Goal: Information Seeking & Learning: Check status

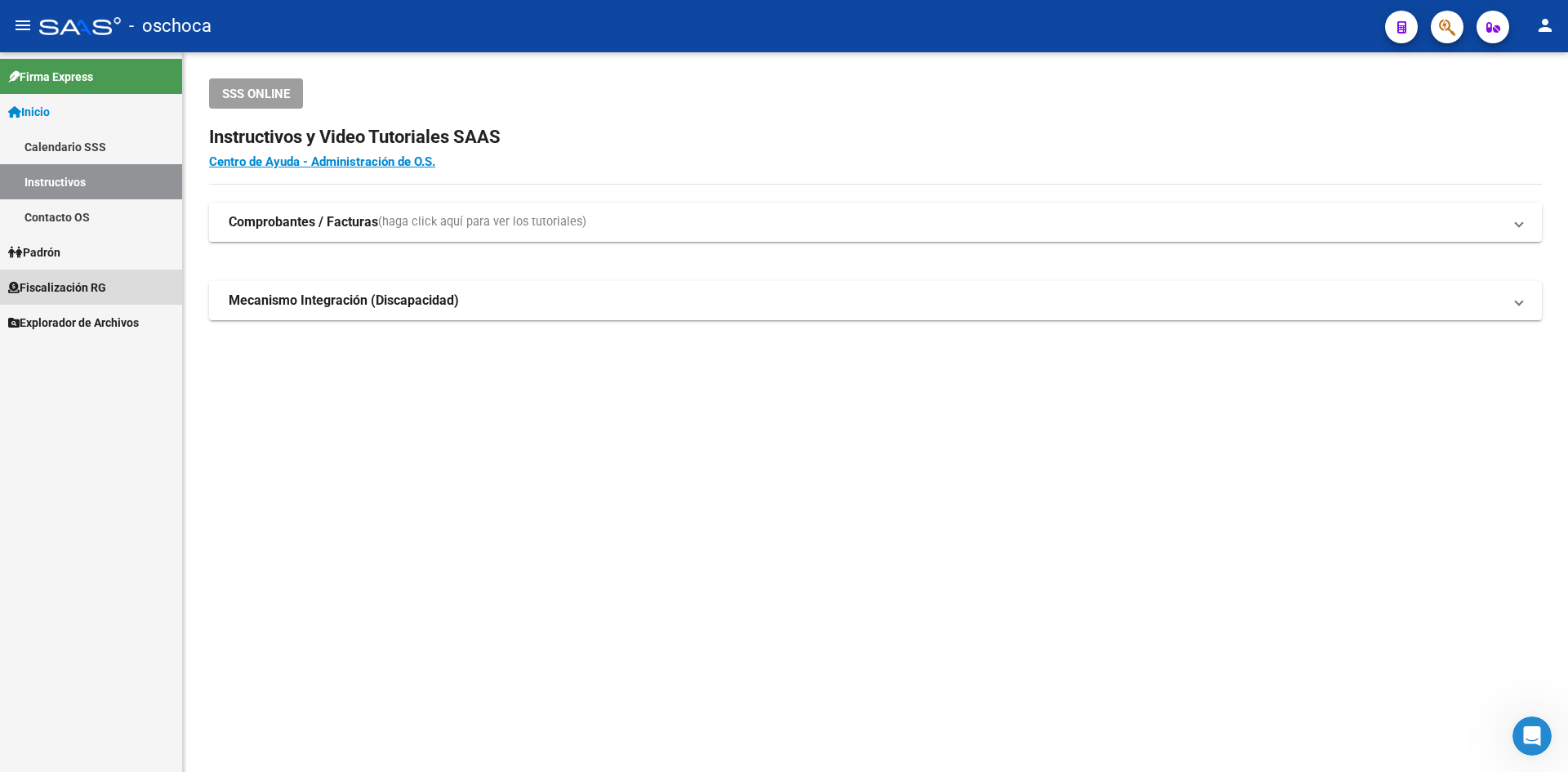
click at [71, 276] on link "Fiscalización RG" at bounding box center [91, 287] width 183 height 35
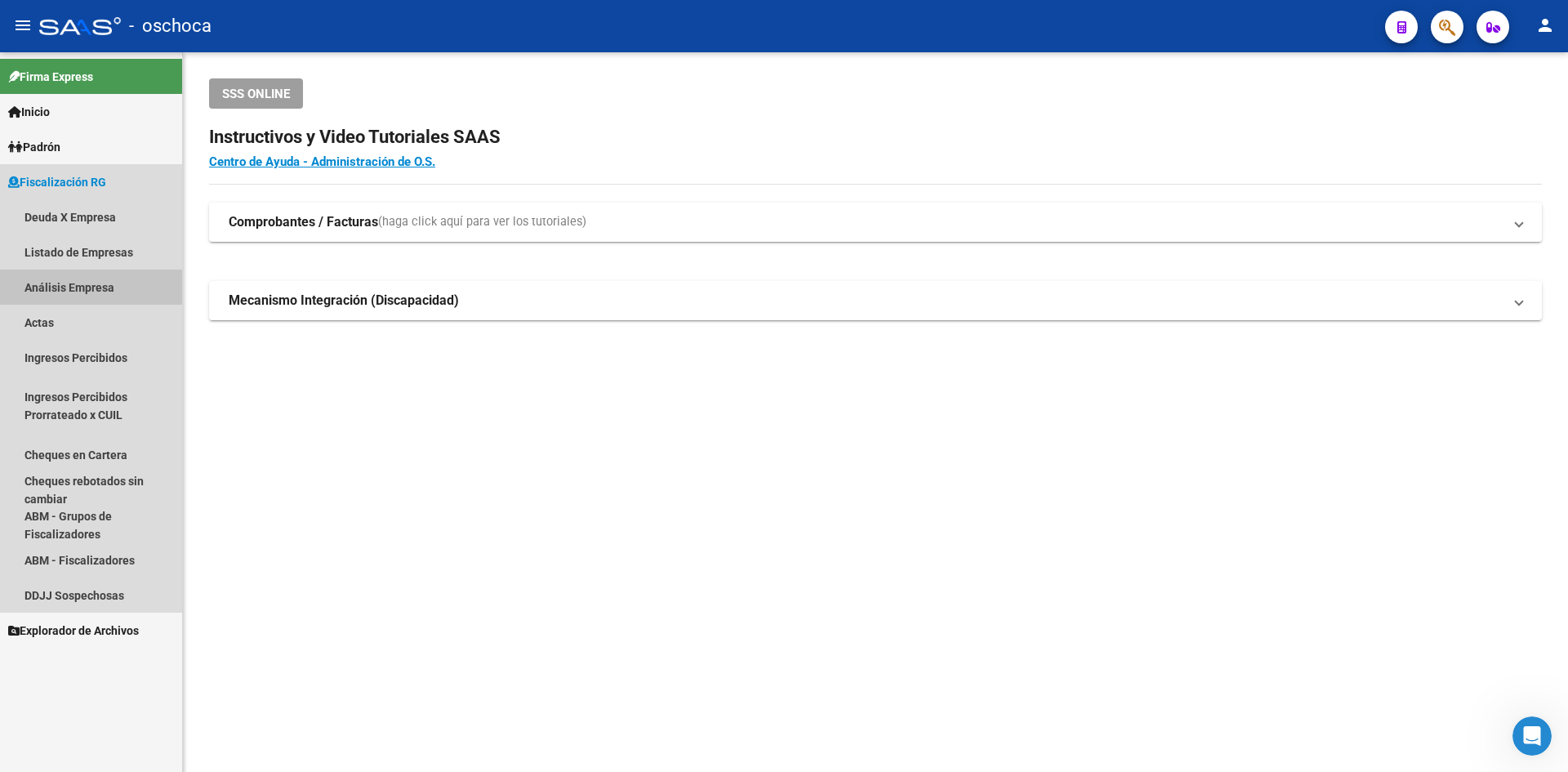
click at [88, 290] on link "Análisis Empresa" at bounding box center [91, 287] width 183 height 35
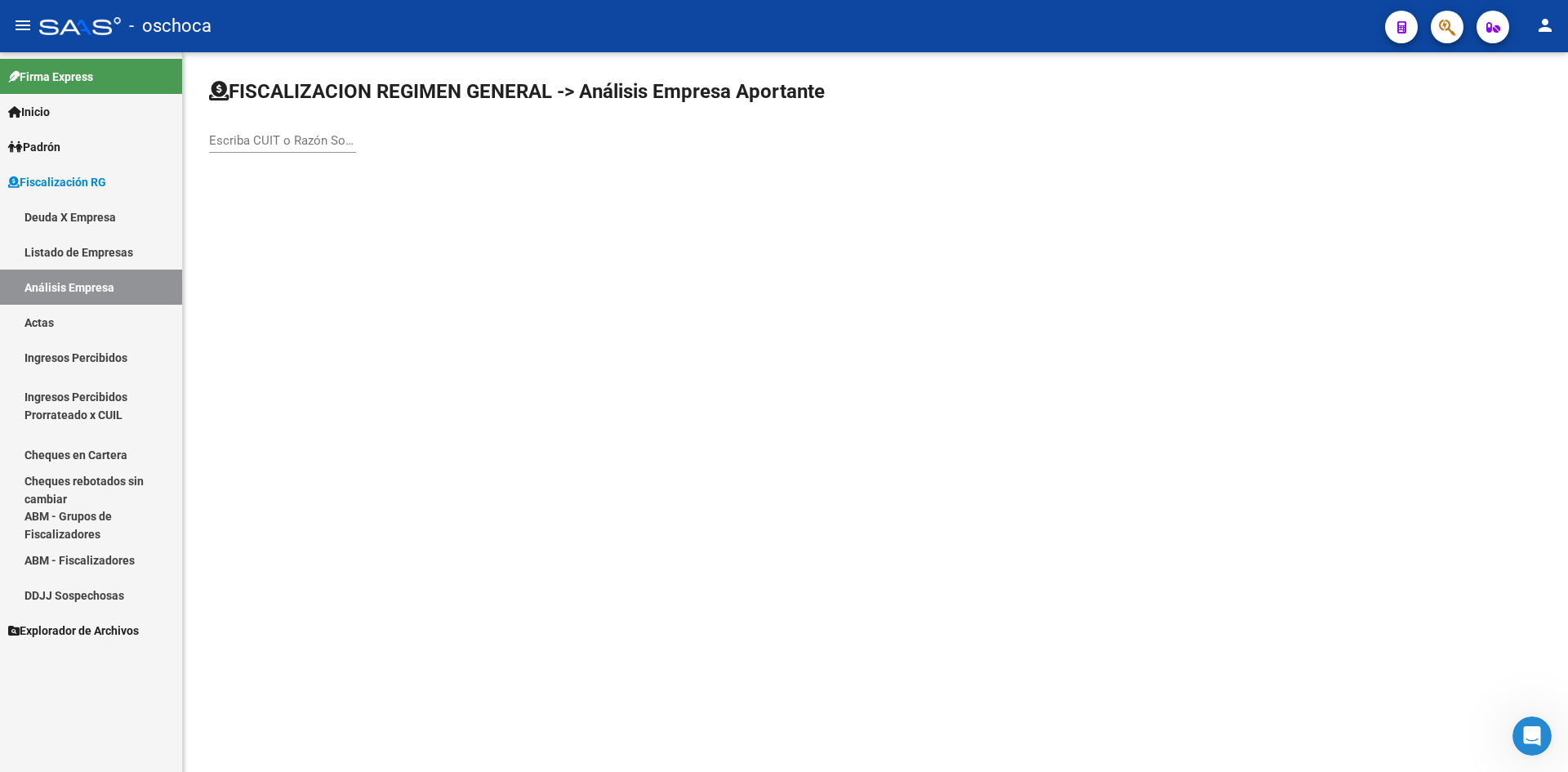
click at [214, 131] on div "Escriba CUIT o Razón Social para buscar" at bounding box center [282, 135] width 147 height 35
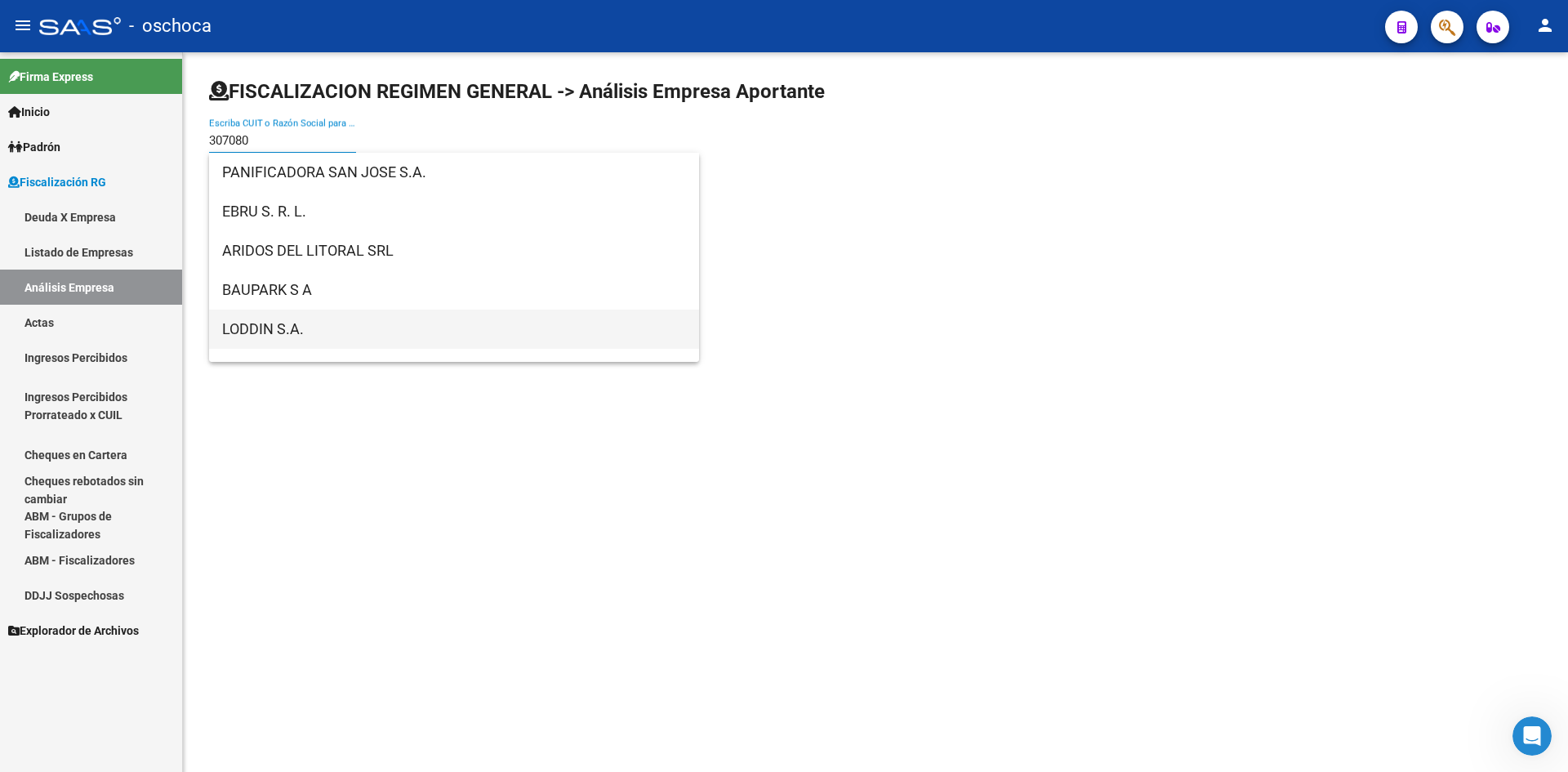
type input "307080"
click at [272, 323] on span "LODDIN S.A." at bounding box center [454, 330] width 464 height 40
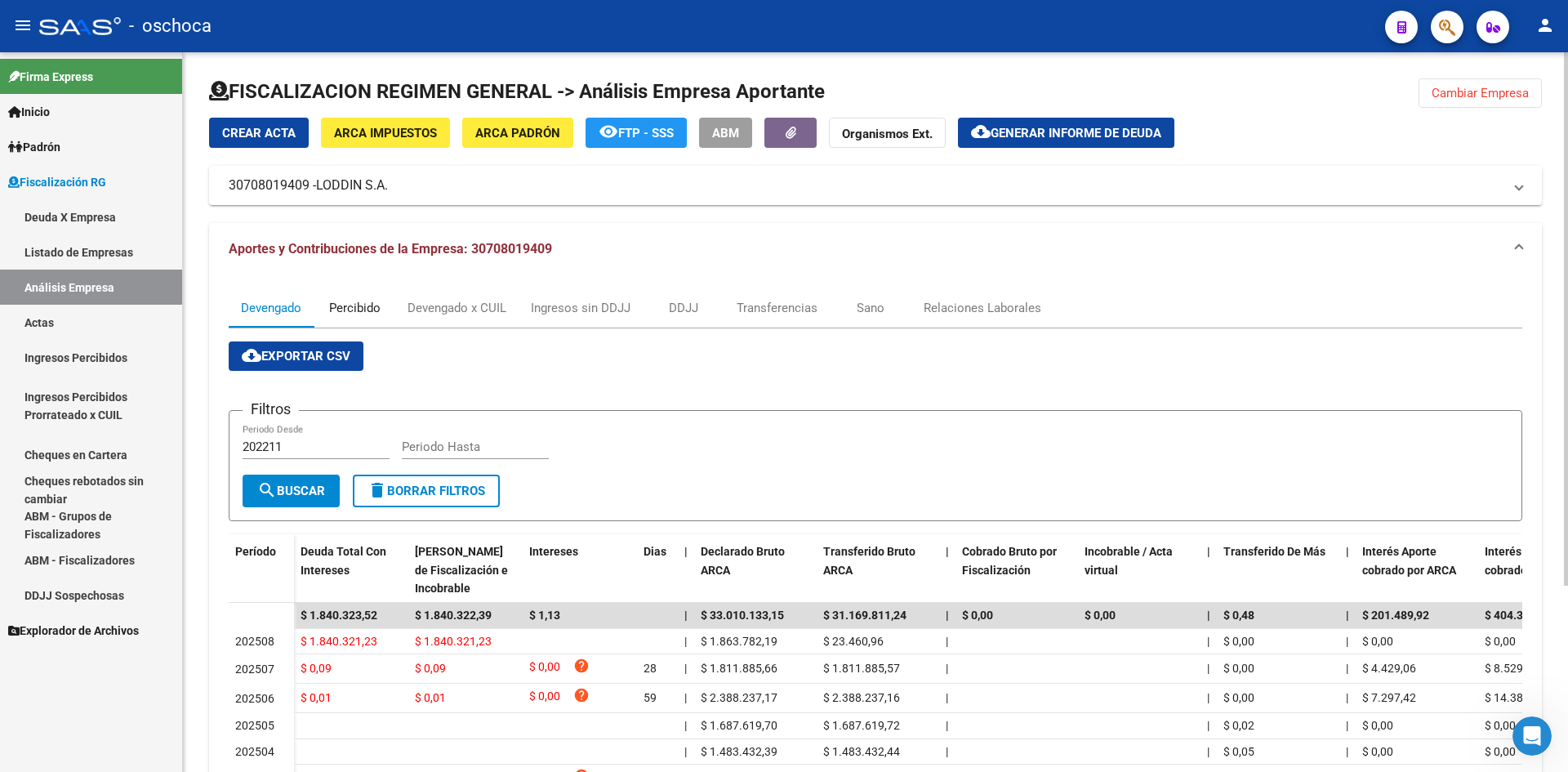
click at [377, 311] on div "Percibido" at bounding box center [355, 308] width 52 height 18
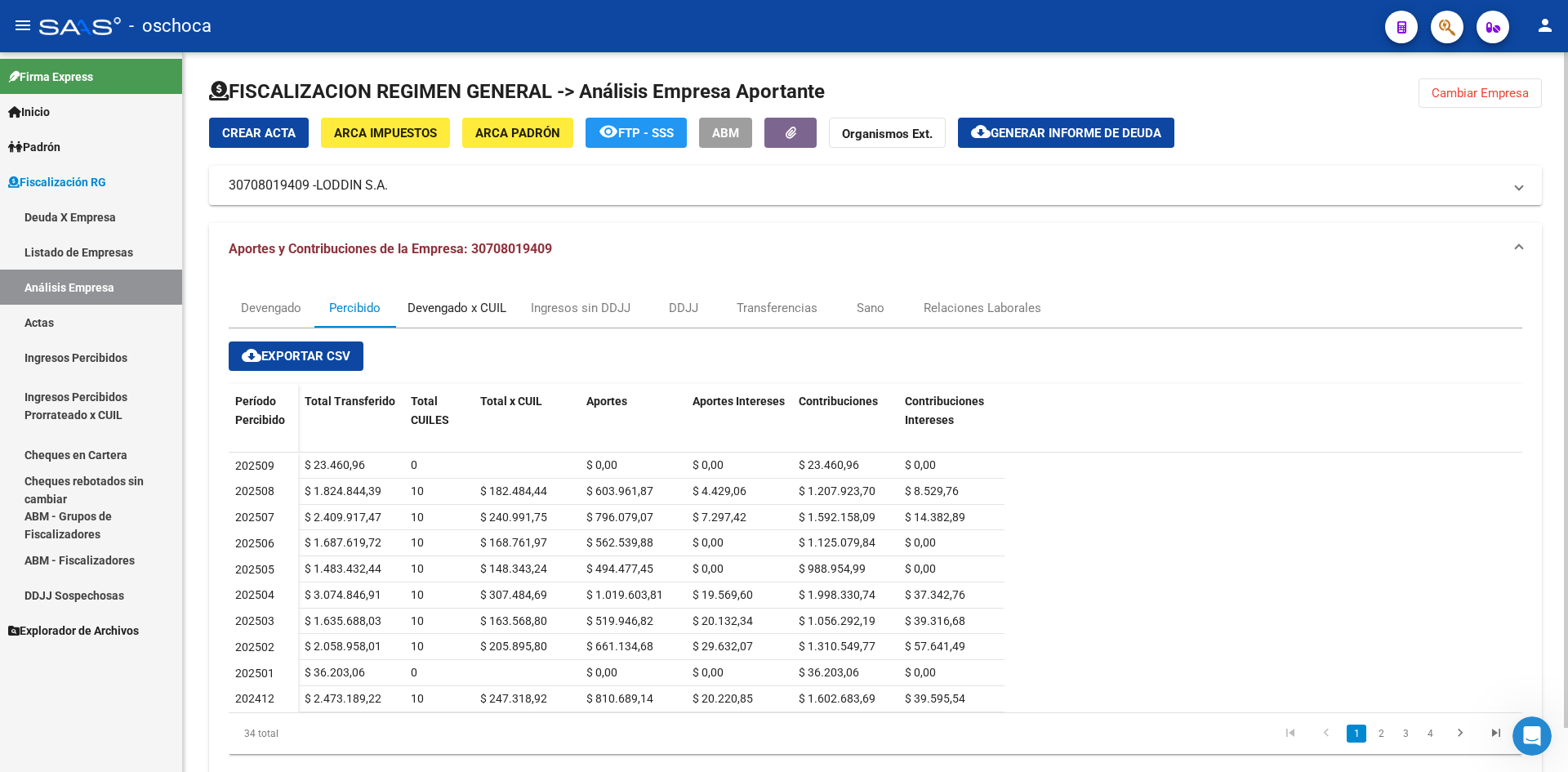
click at [442, 312] on div "Devengado x CUIL" at bounding box center [456, 308] width 99 height 18
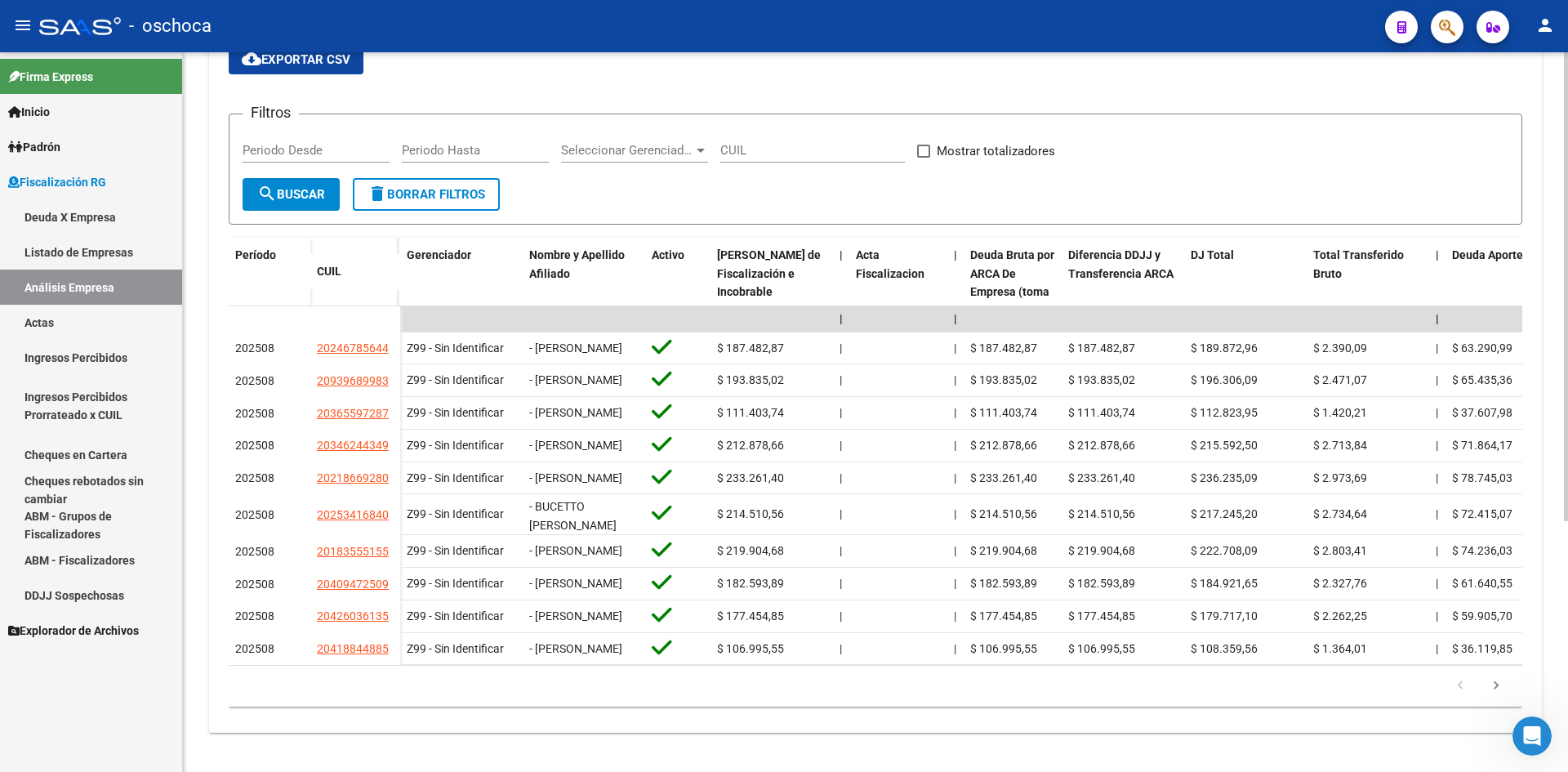
scroll to position [385, 0]
click at [1496, 683] on icon "go to next page" at bounding box center [1497, 688] width 22 height 20
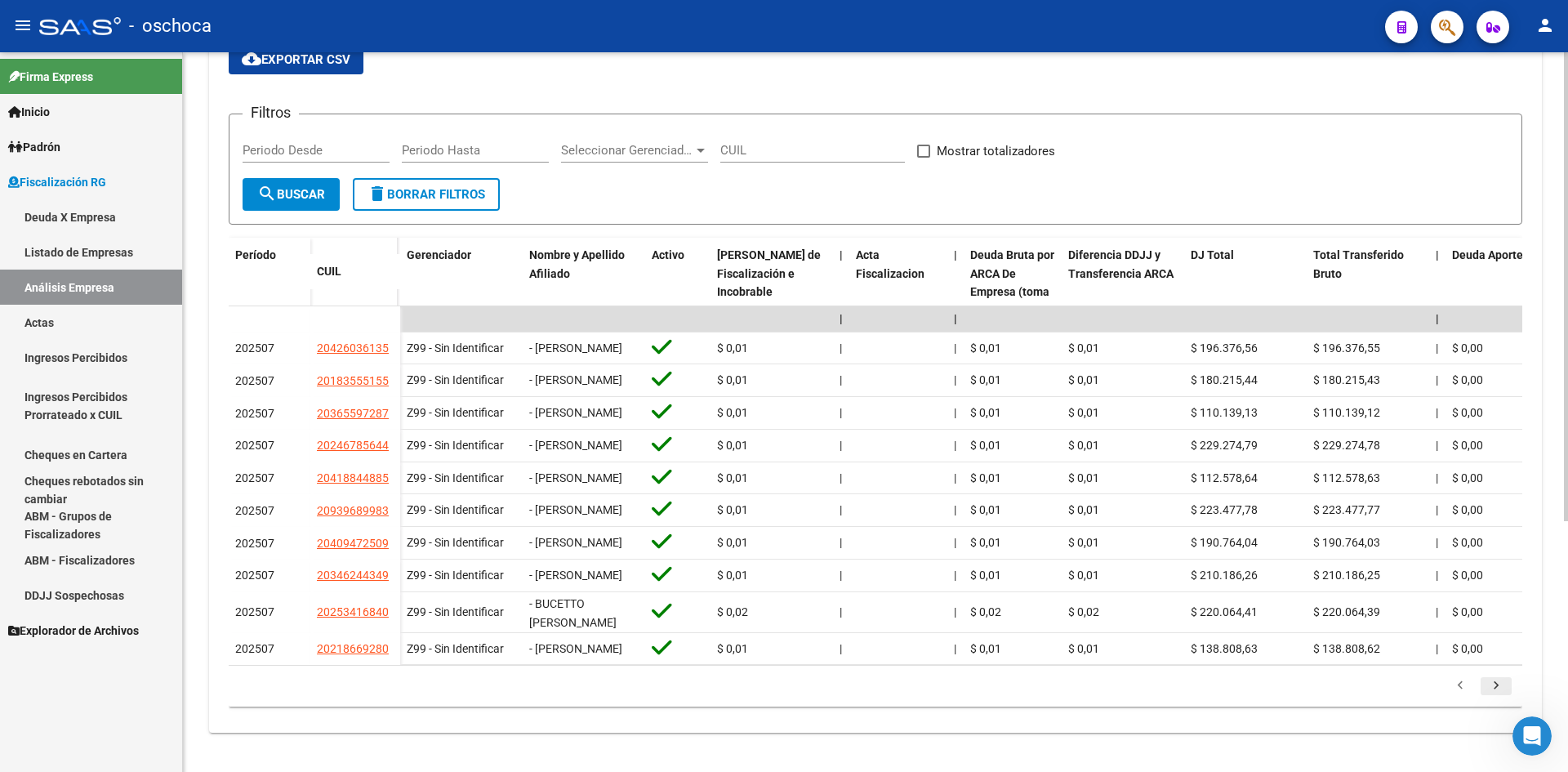
click at [1496, 683] on icon "go to next page" at bounding box center [1497, 688] width 22 height 20
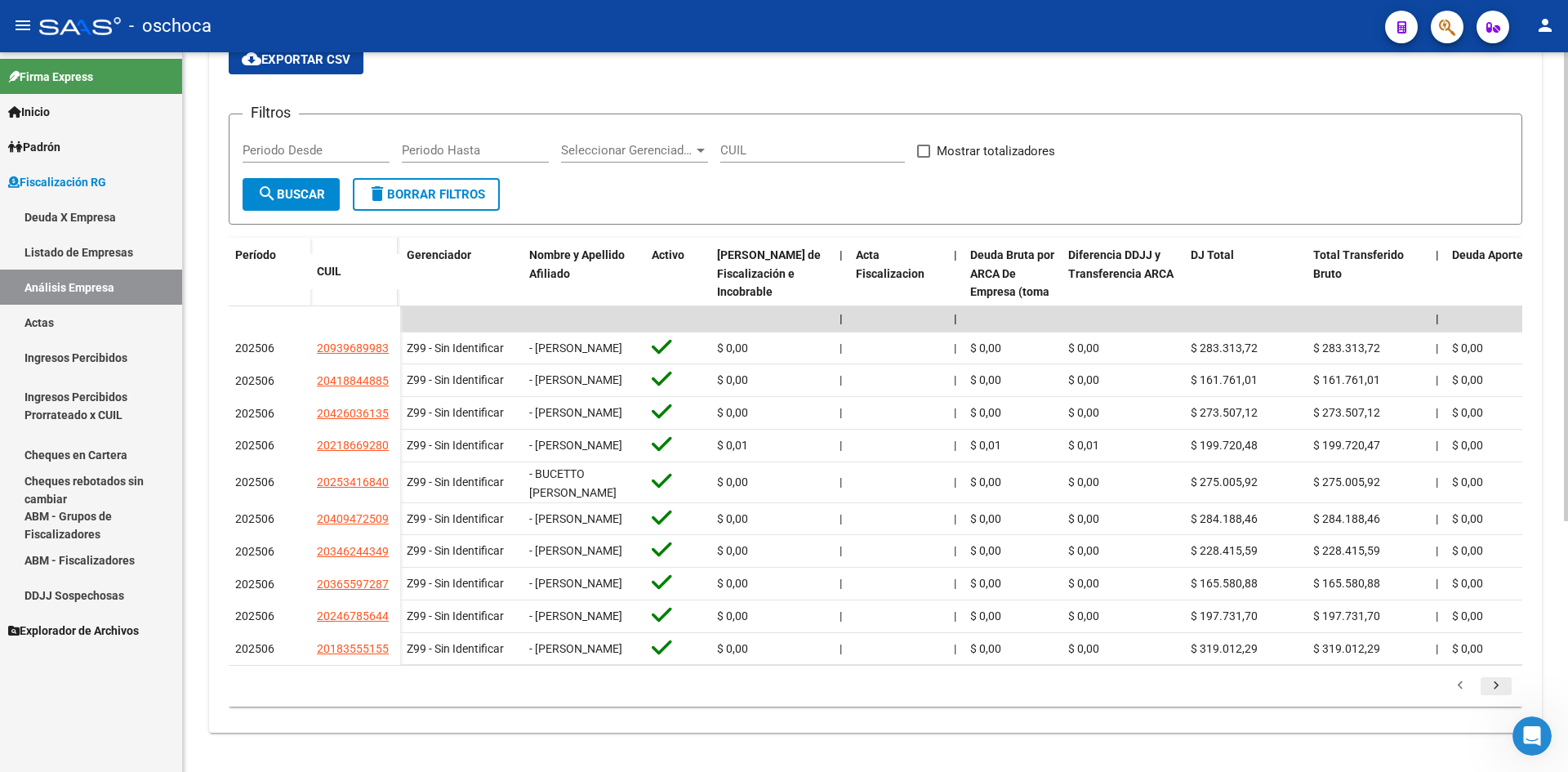
click at [1496, 683] on icon "go to next page" at bounding box center [1497, 688] width 22 height 20
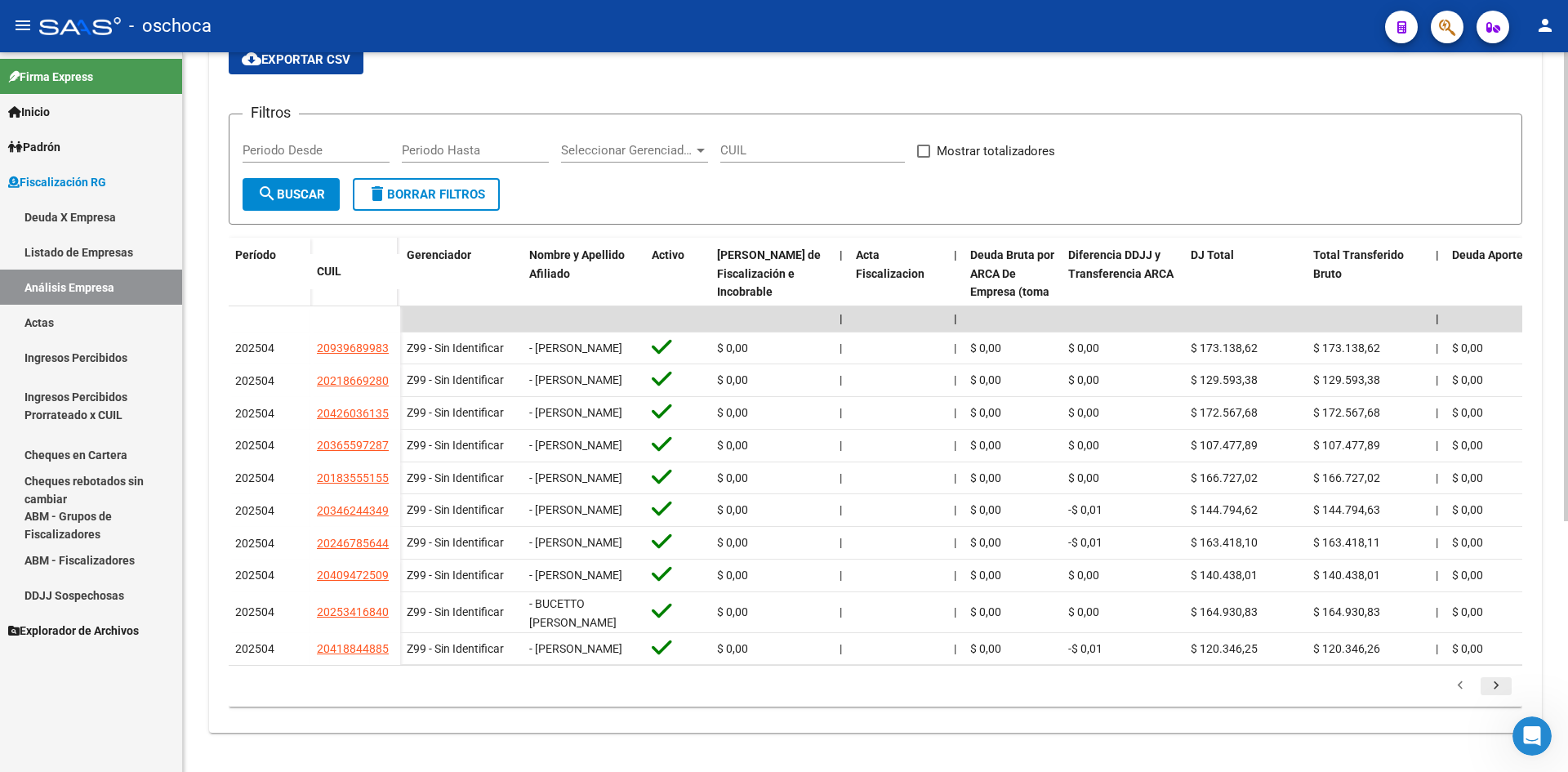
click at [1496, 683] on icon "go to next page" at bounding box center [1497, 688] width 22 height 20
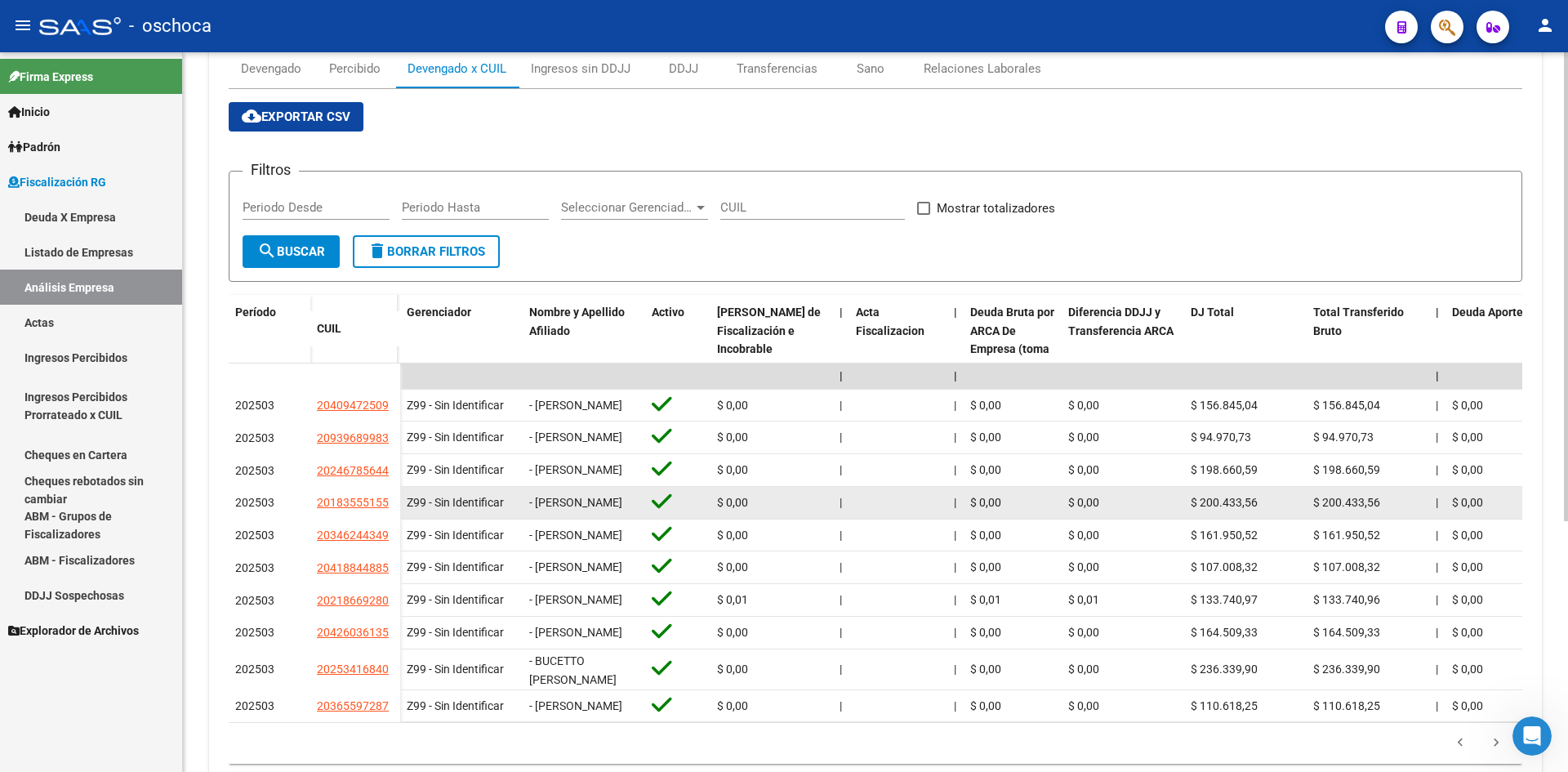
scroll to position [140, 0]
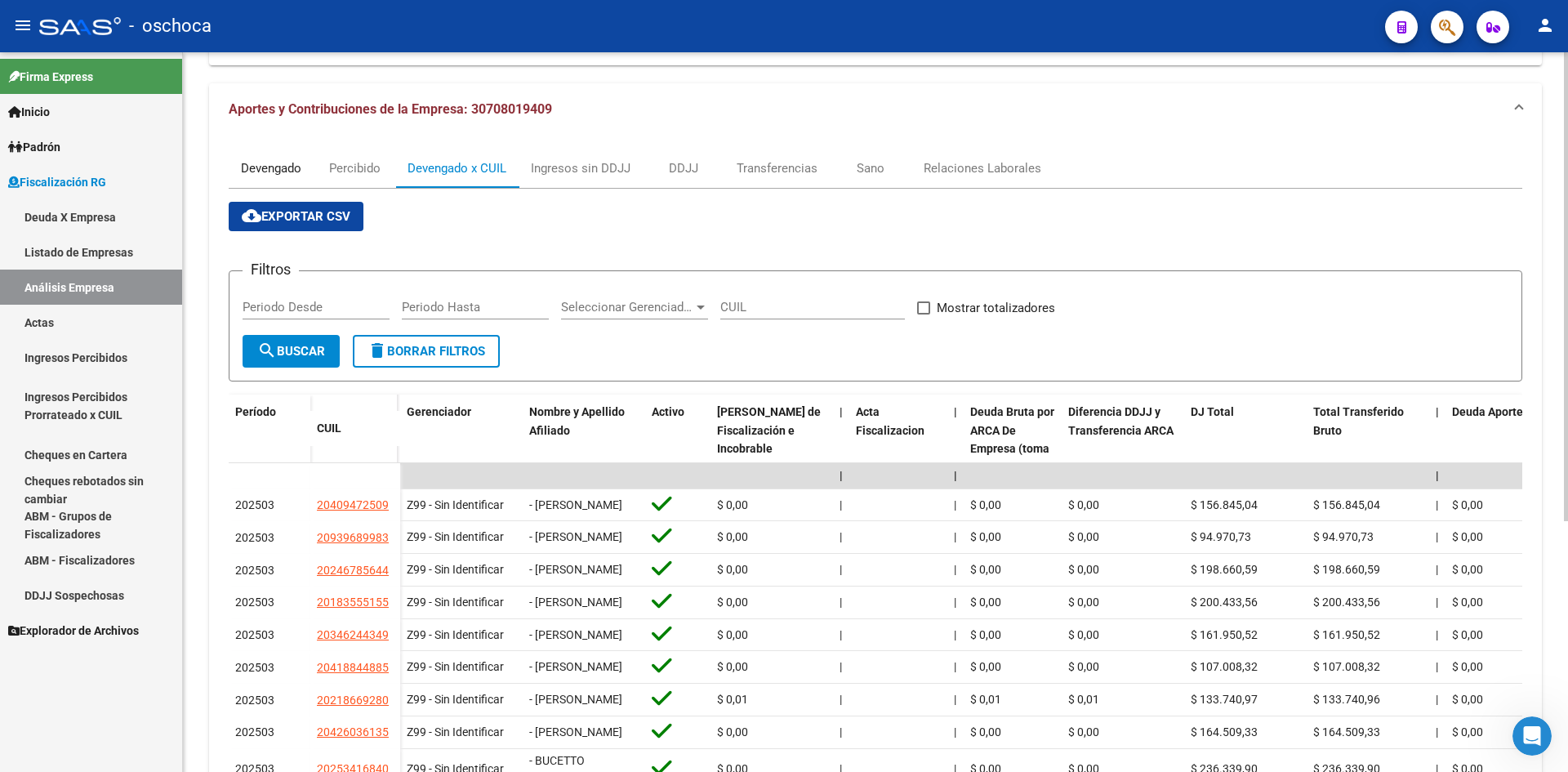
click at [276, 167] on div "Devengado" at bounding box center [271, 168] width 60 height 18
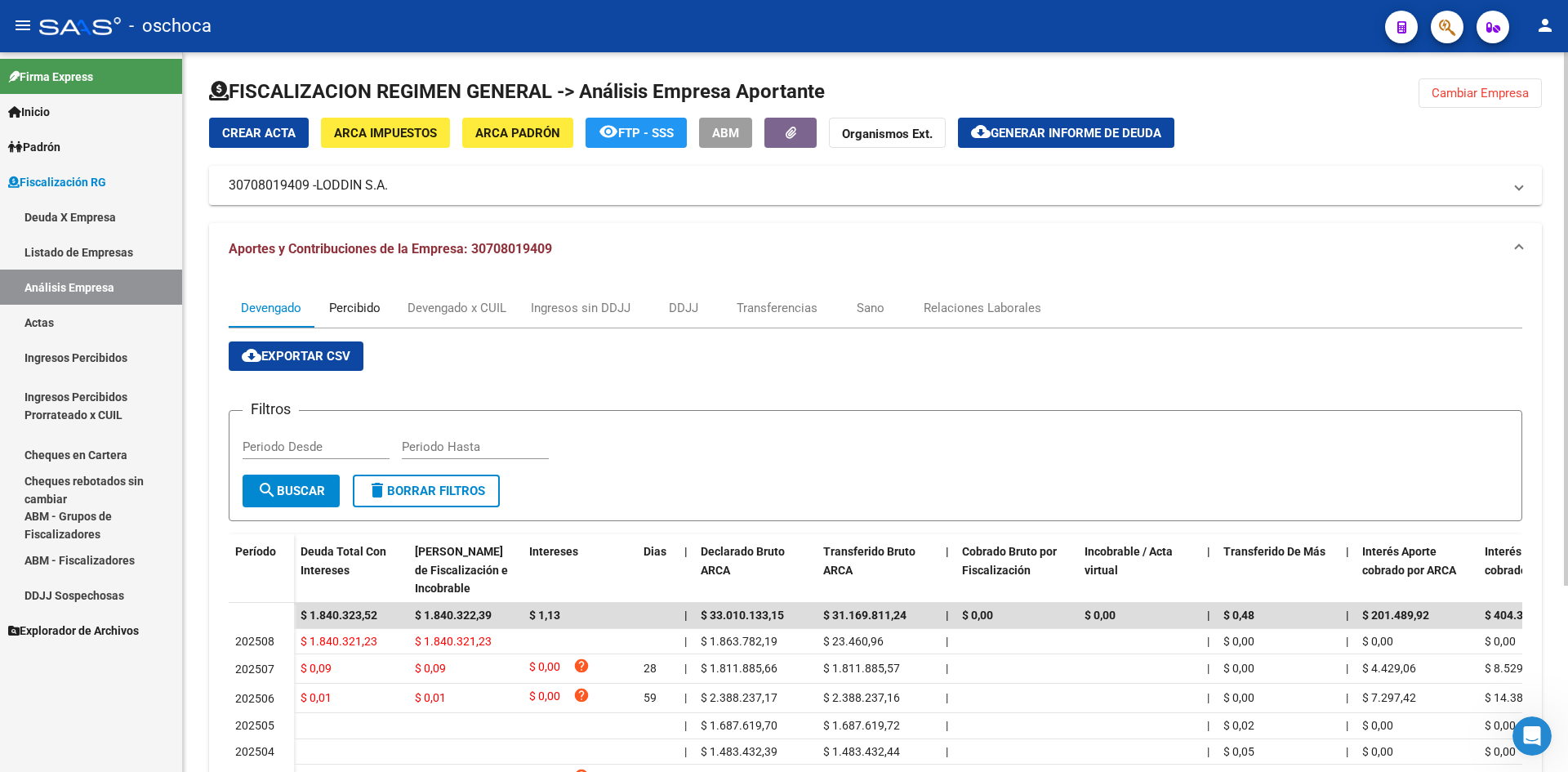
click at [348, 301] on div "Percibido" at bounding box center [355, 308] width 52 height 18
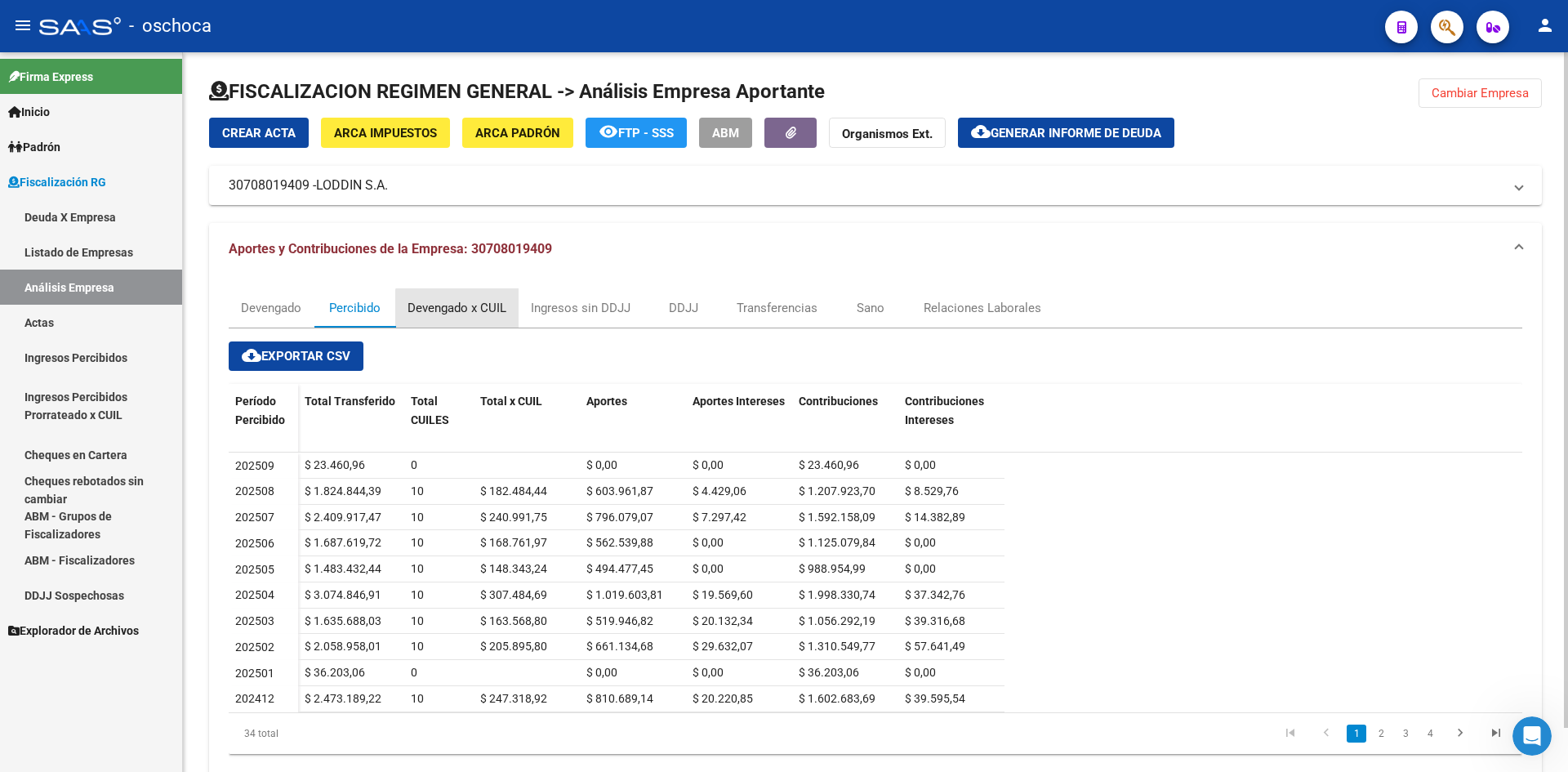
click at [475, 312] on div "Devengado x CUIL" at bounding box center [456, 308] width 99 height 18
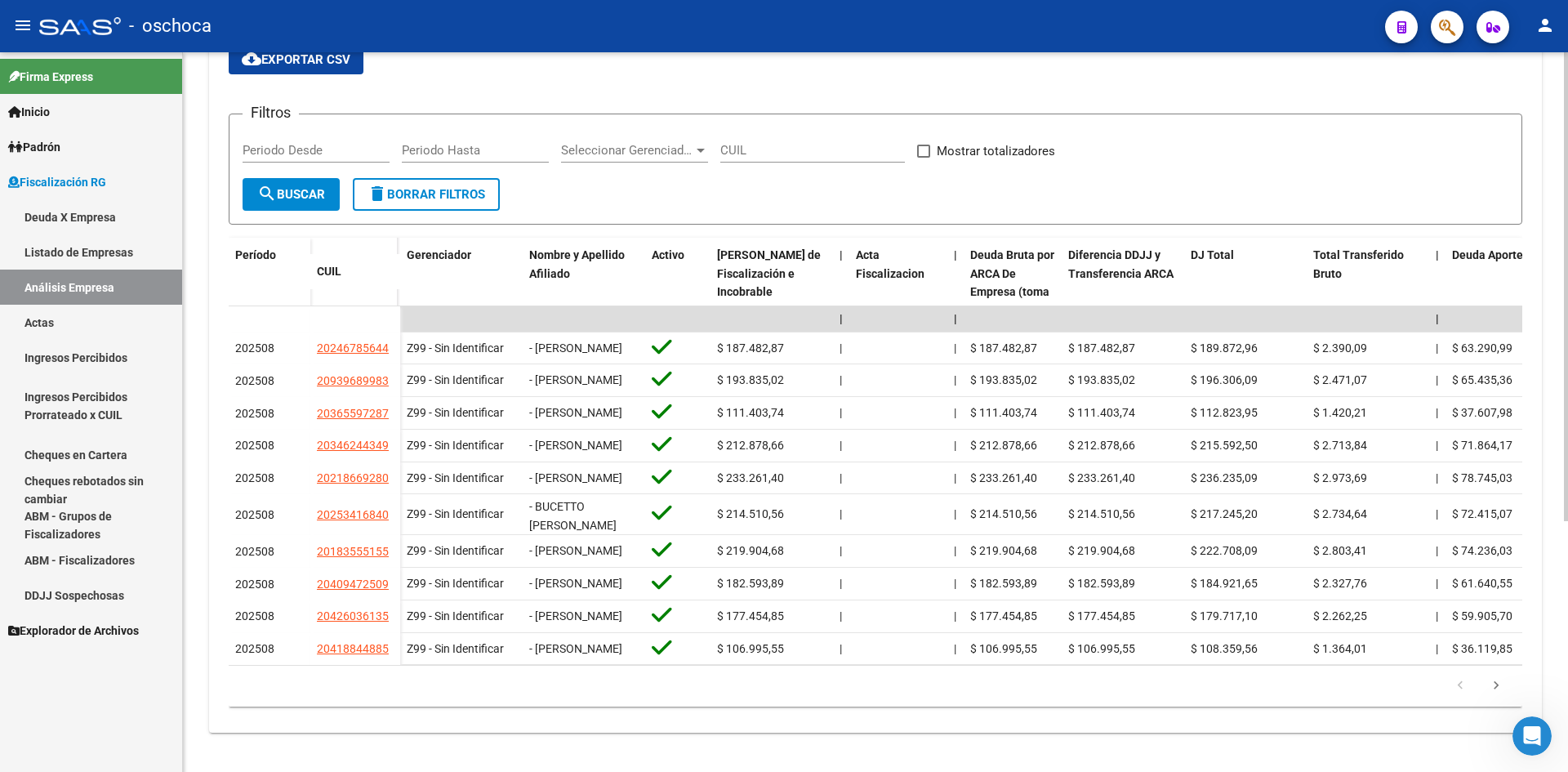
scroll to position [3, 0]
click at [90, 351] on link "Ingresos Percibidos" at bounding box center [91, 358] width 183 height 35
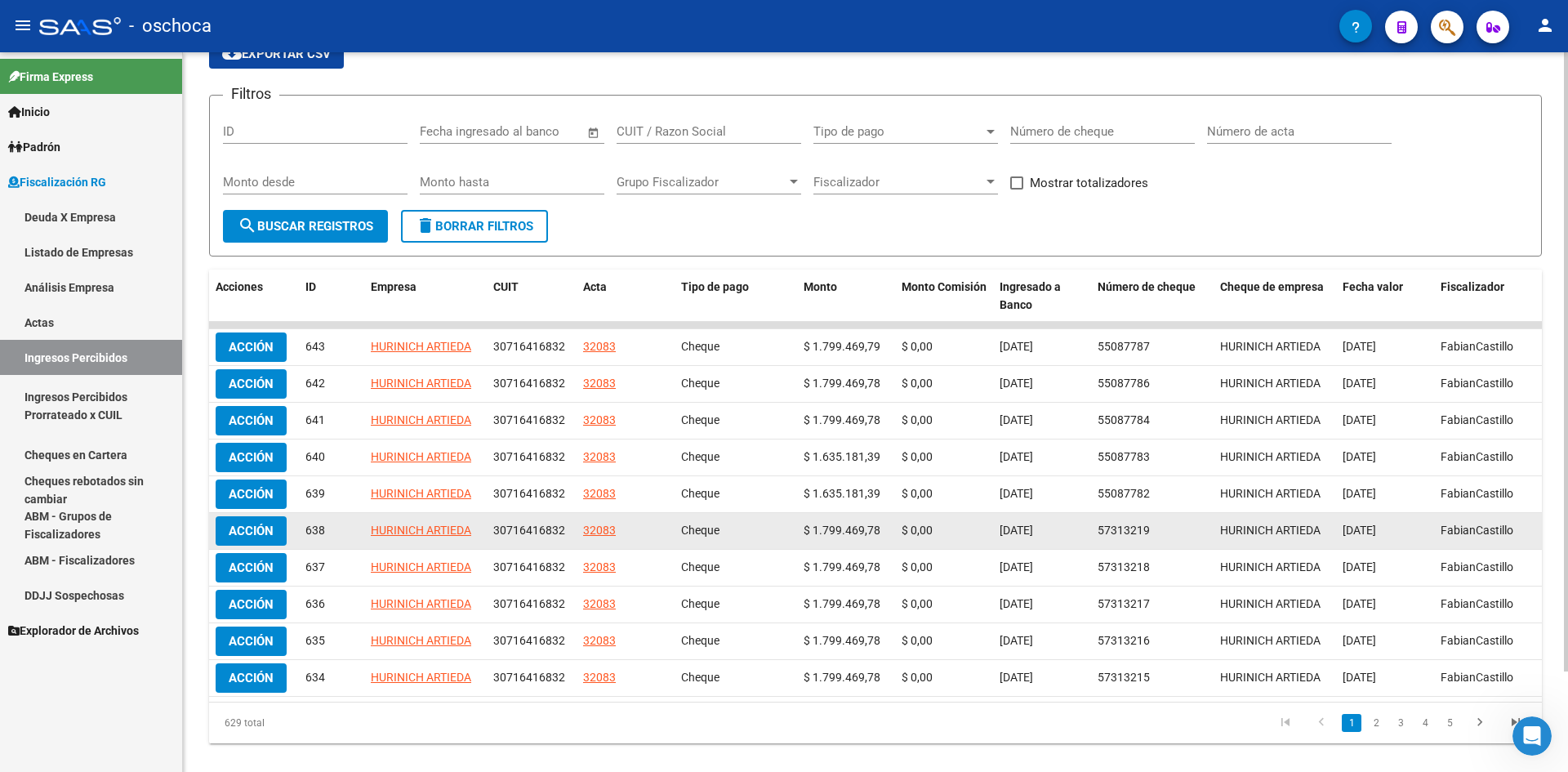
scroll to position [82, 0]
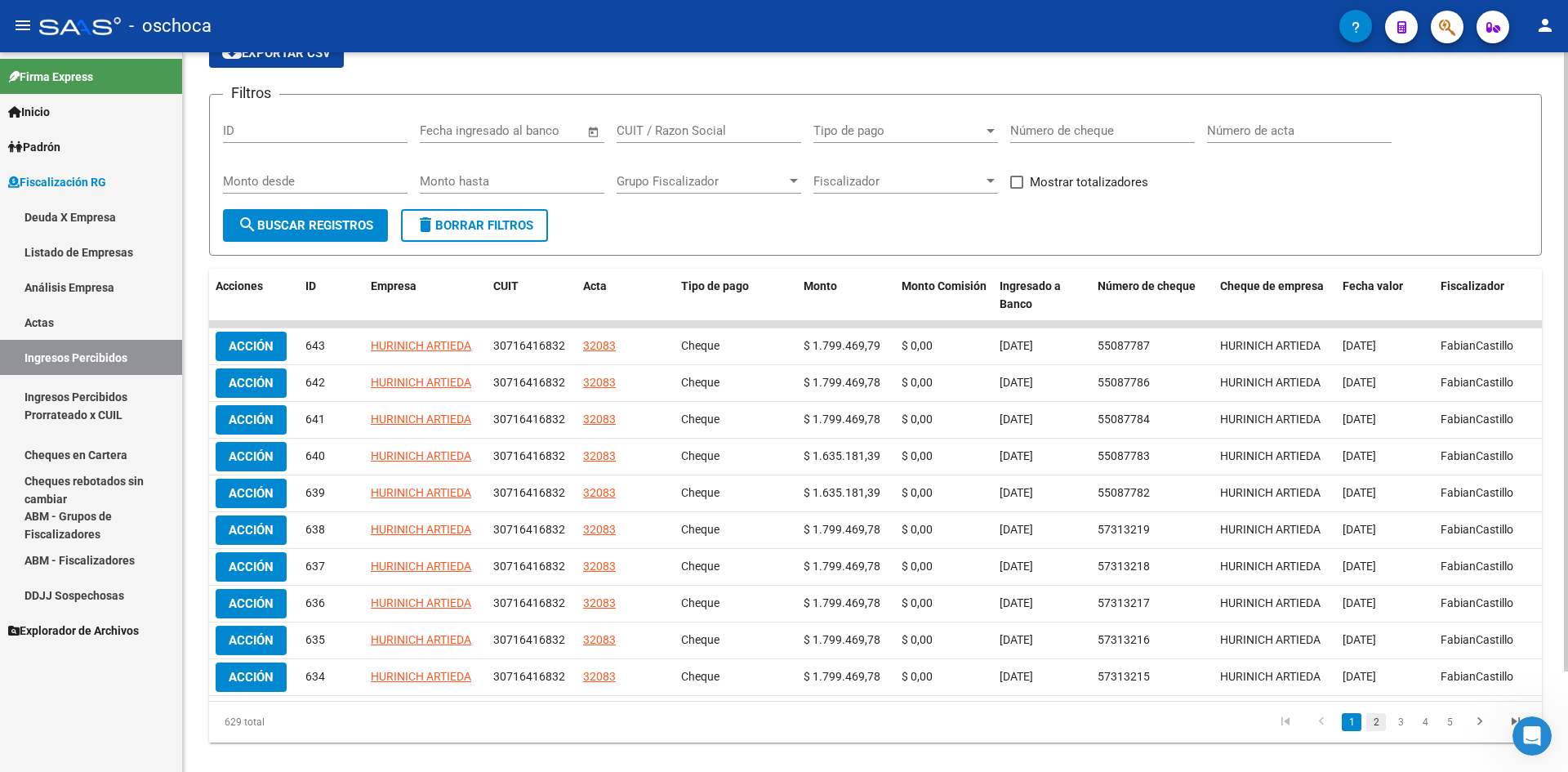
click at [1373, 732] on link "2" at bounding box center [1376, 722] width 20 height 18
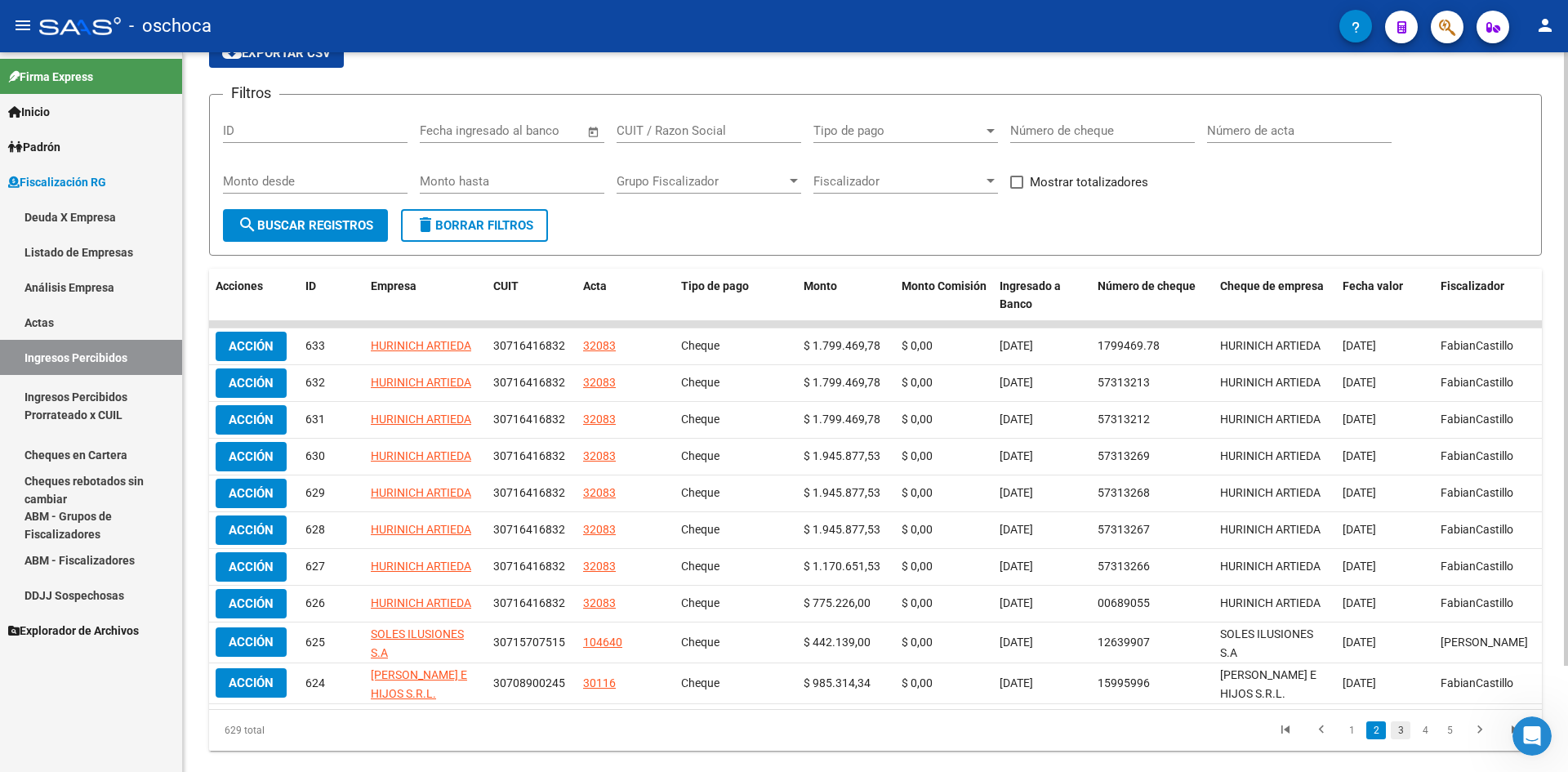
click at [1399, 740] on link "3" at bounding box center [1401, 731] width 20 height 18
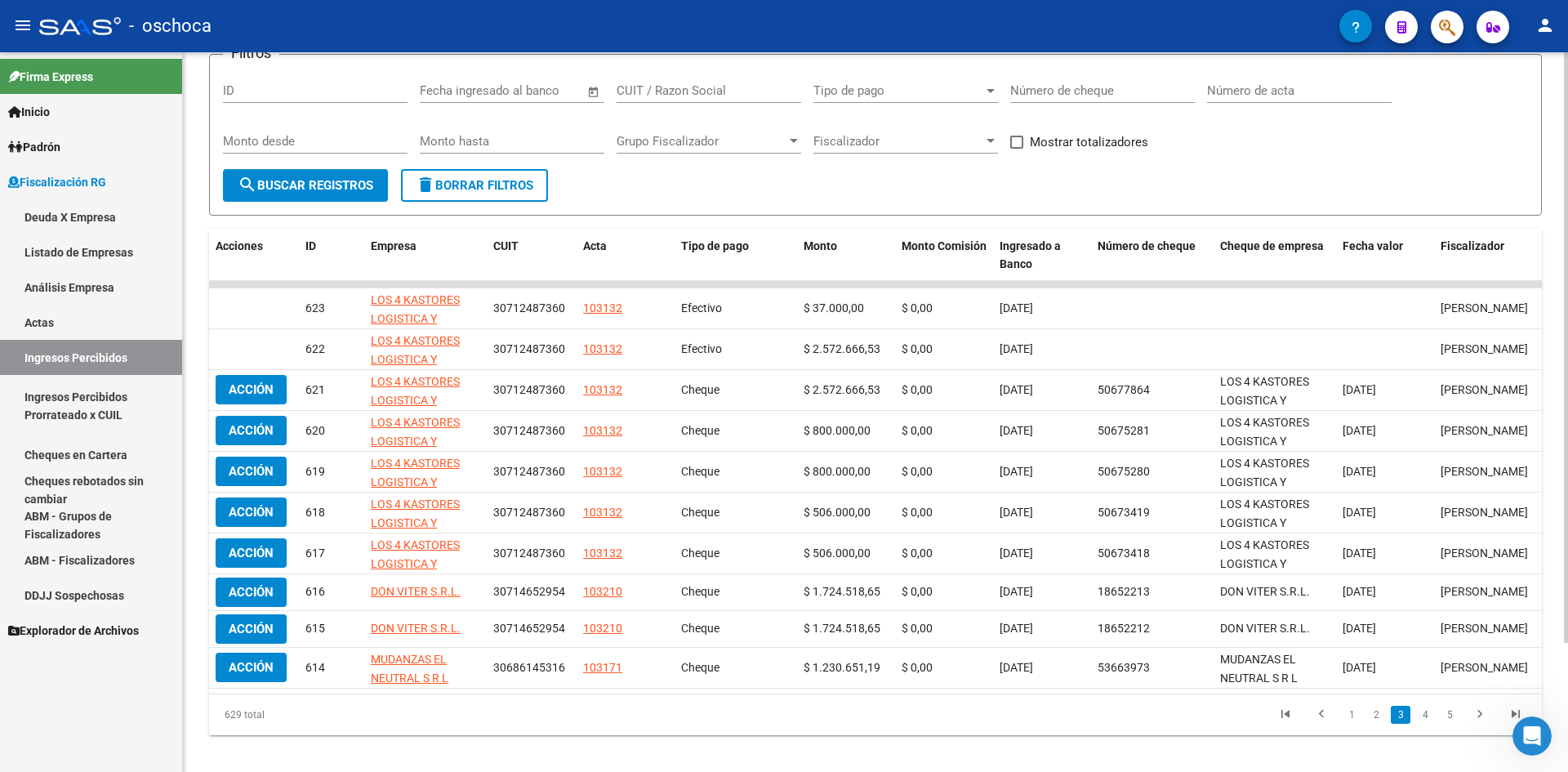
scroll to position [158, 0]
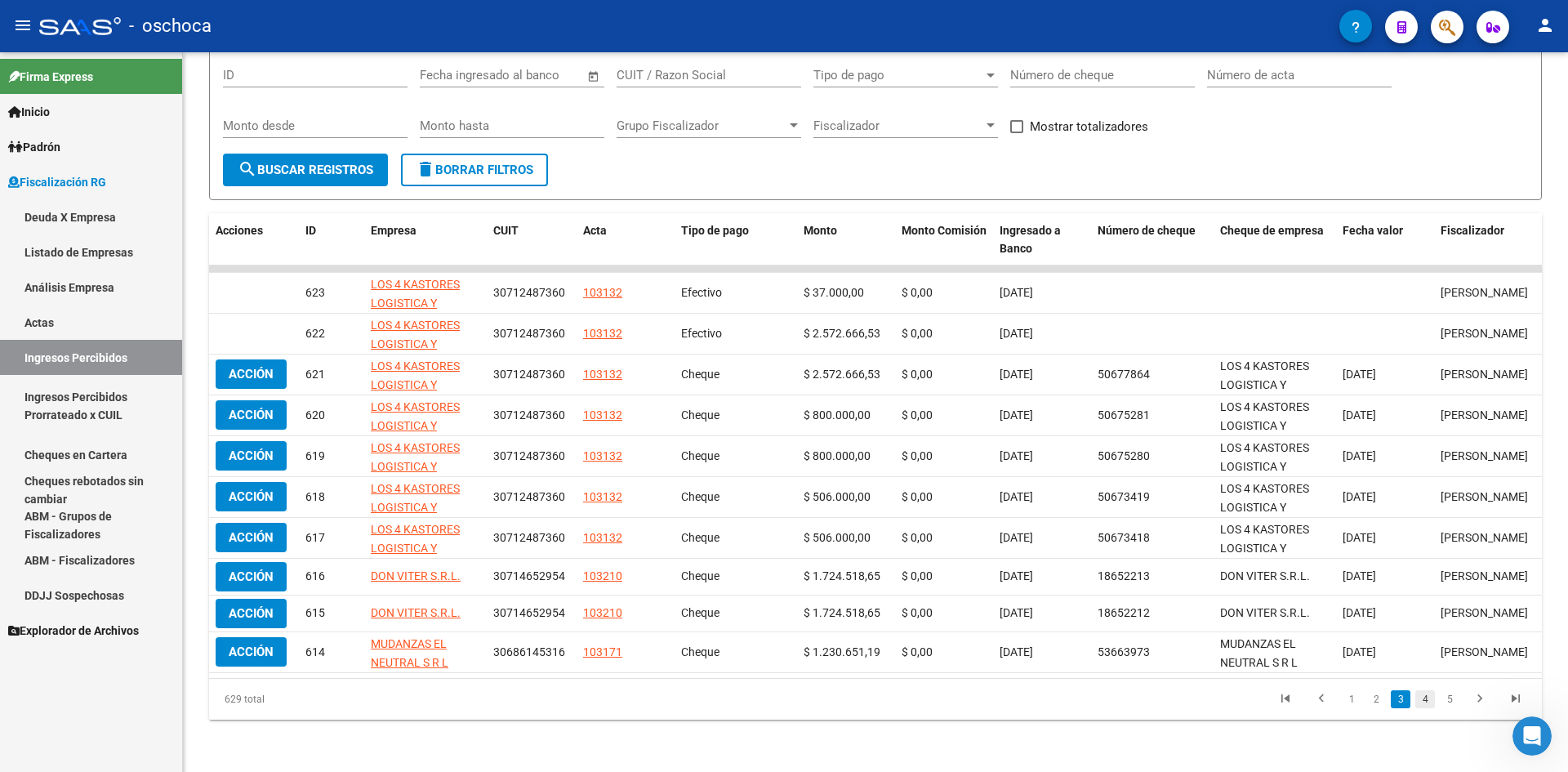
click at [1431, 703] on link "4" at bounding box center [1425, 700] width 20 height 18
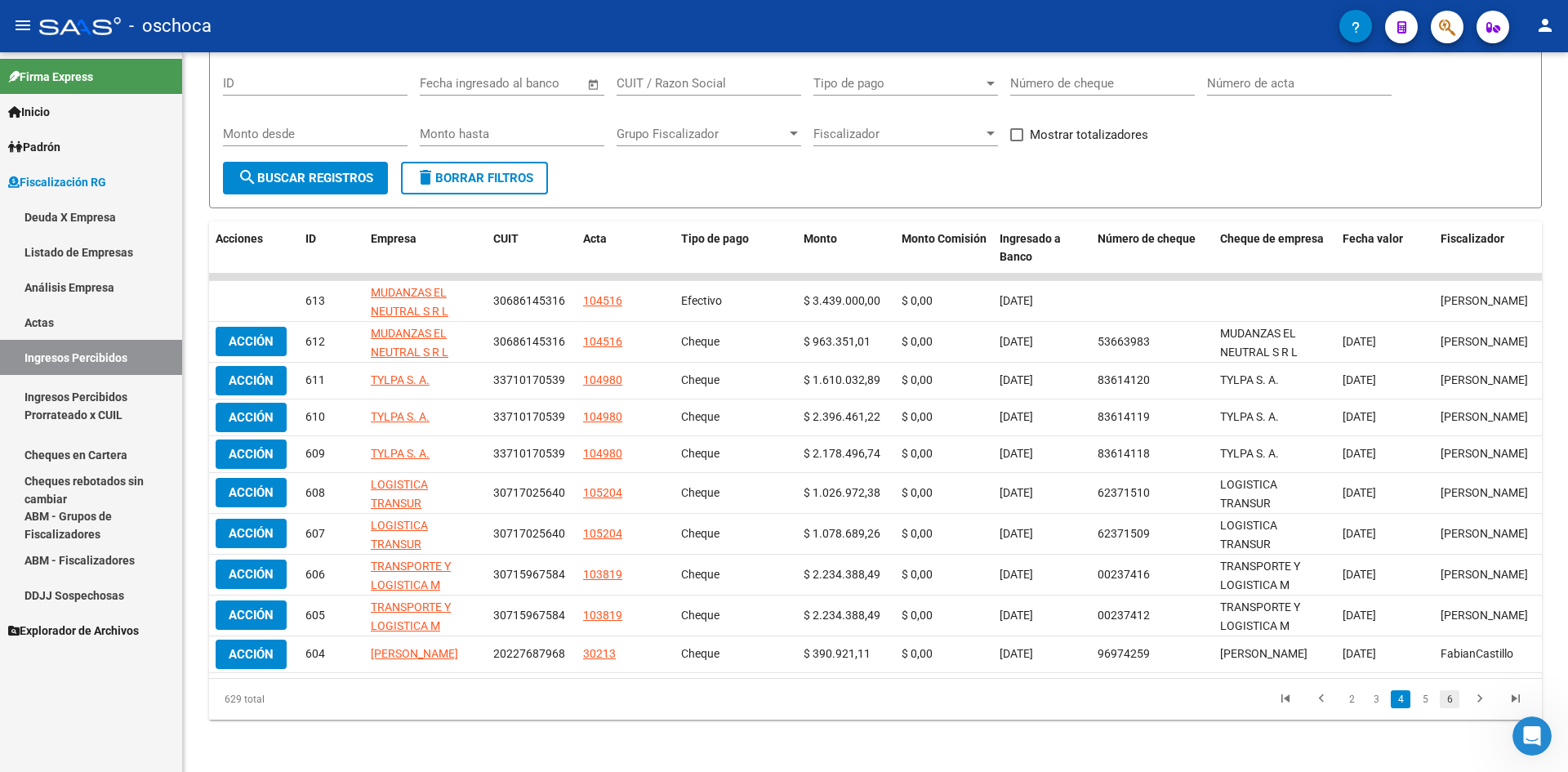
click at [1451, 700] on link "6" at bounding box center [1449, 700] width 20 height 18
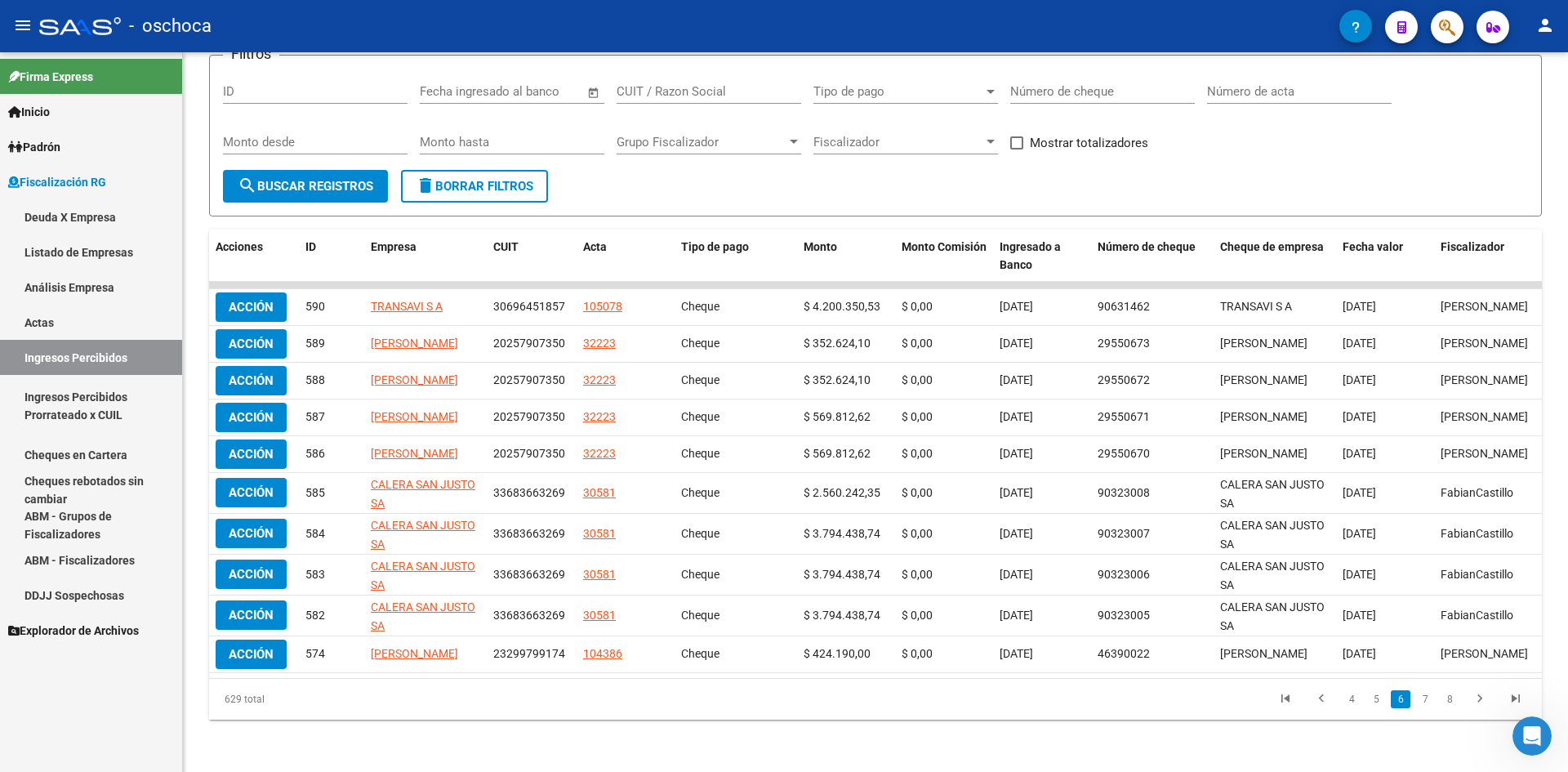
click at [1451, 700] on link "8" at bounding box center [1449, 700] width 20 height 18
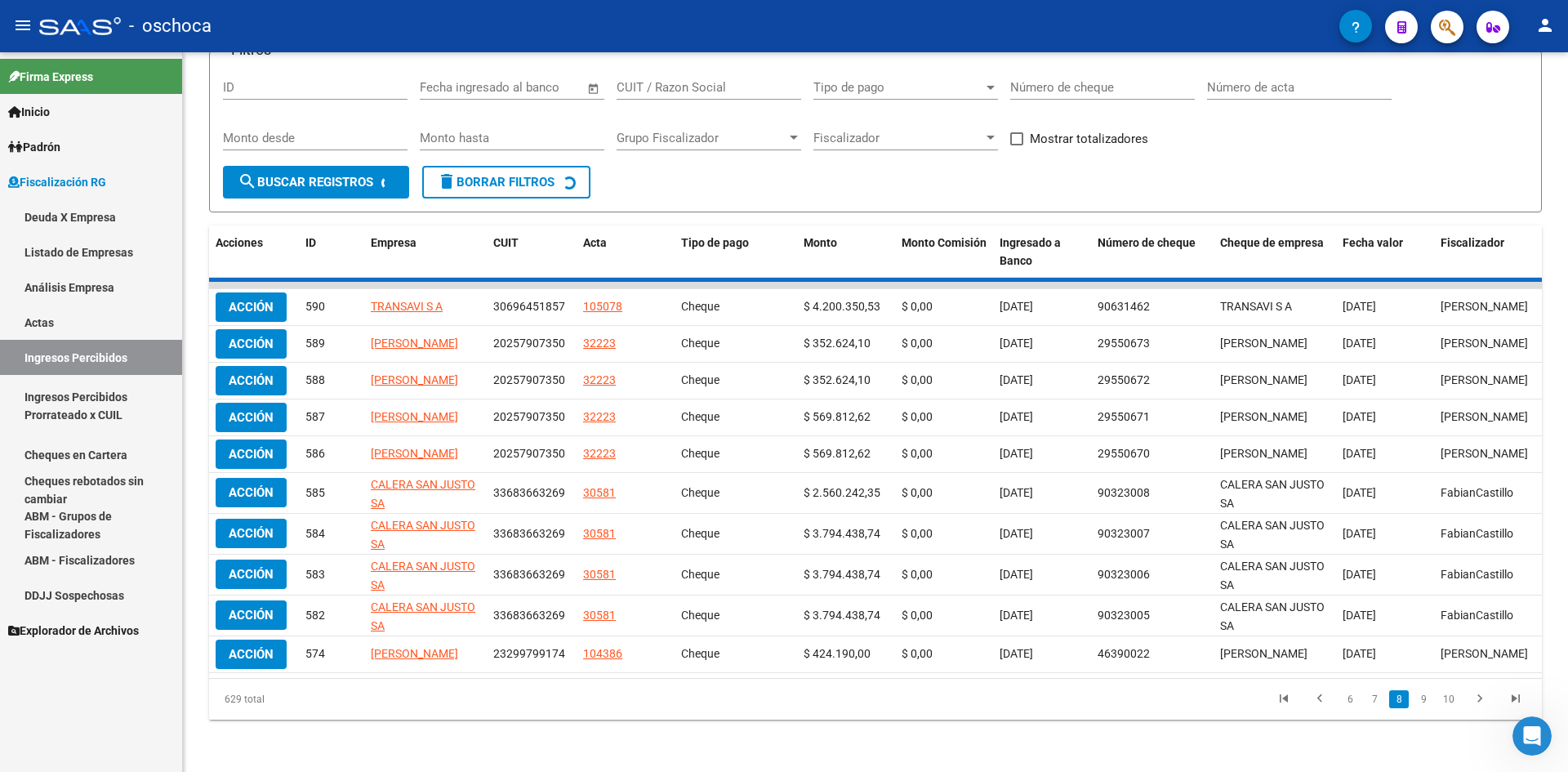
scroll to position [129, 0]
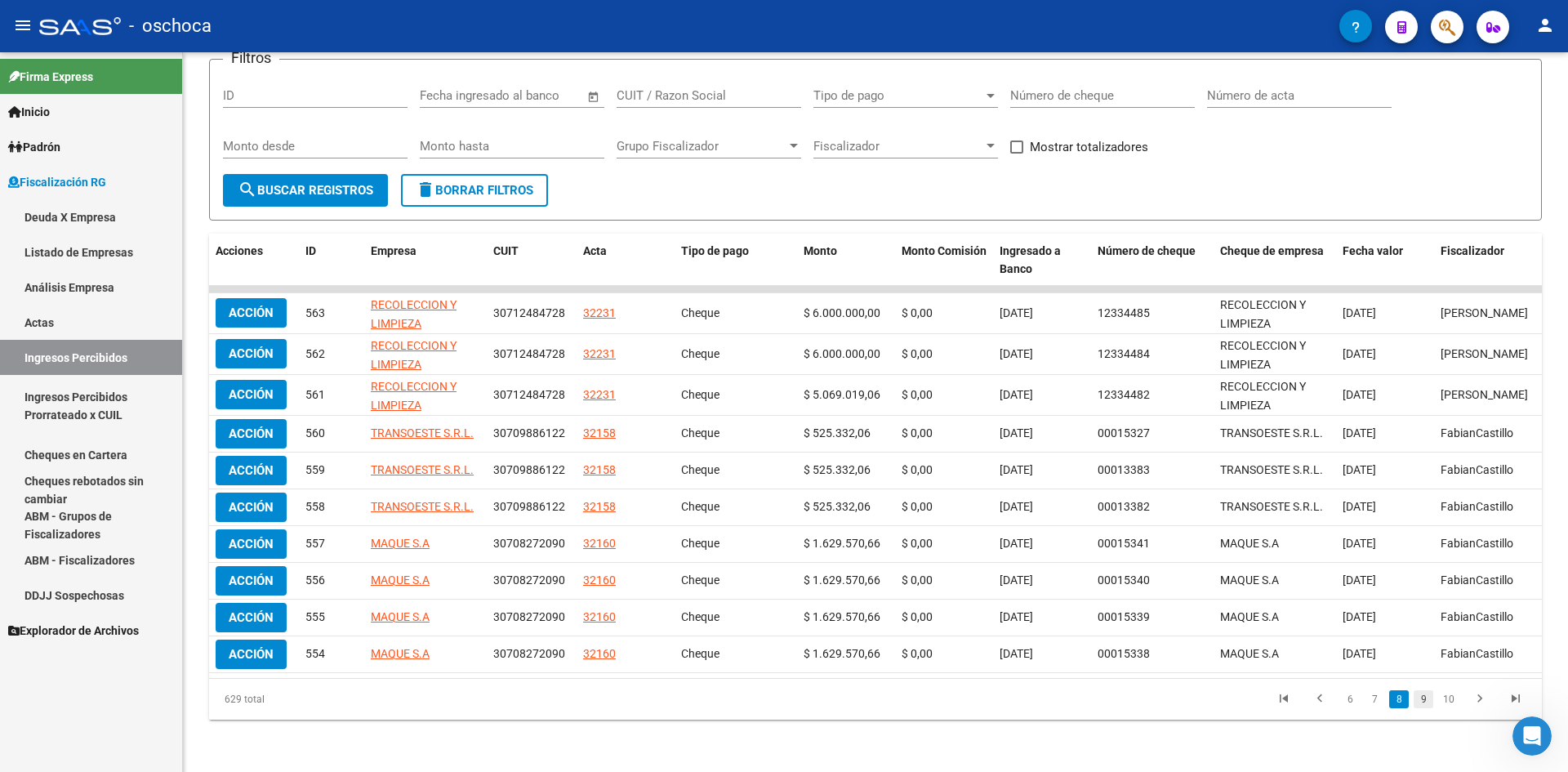
click at [1429, 701] on link "9" at bounding box center [1423, 700] width 20 height 18
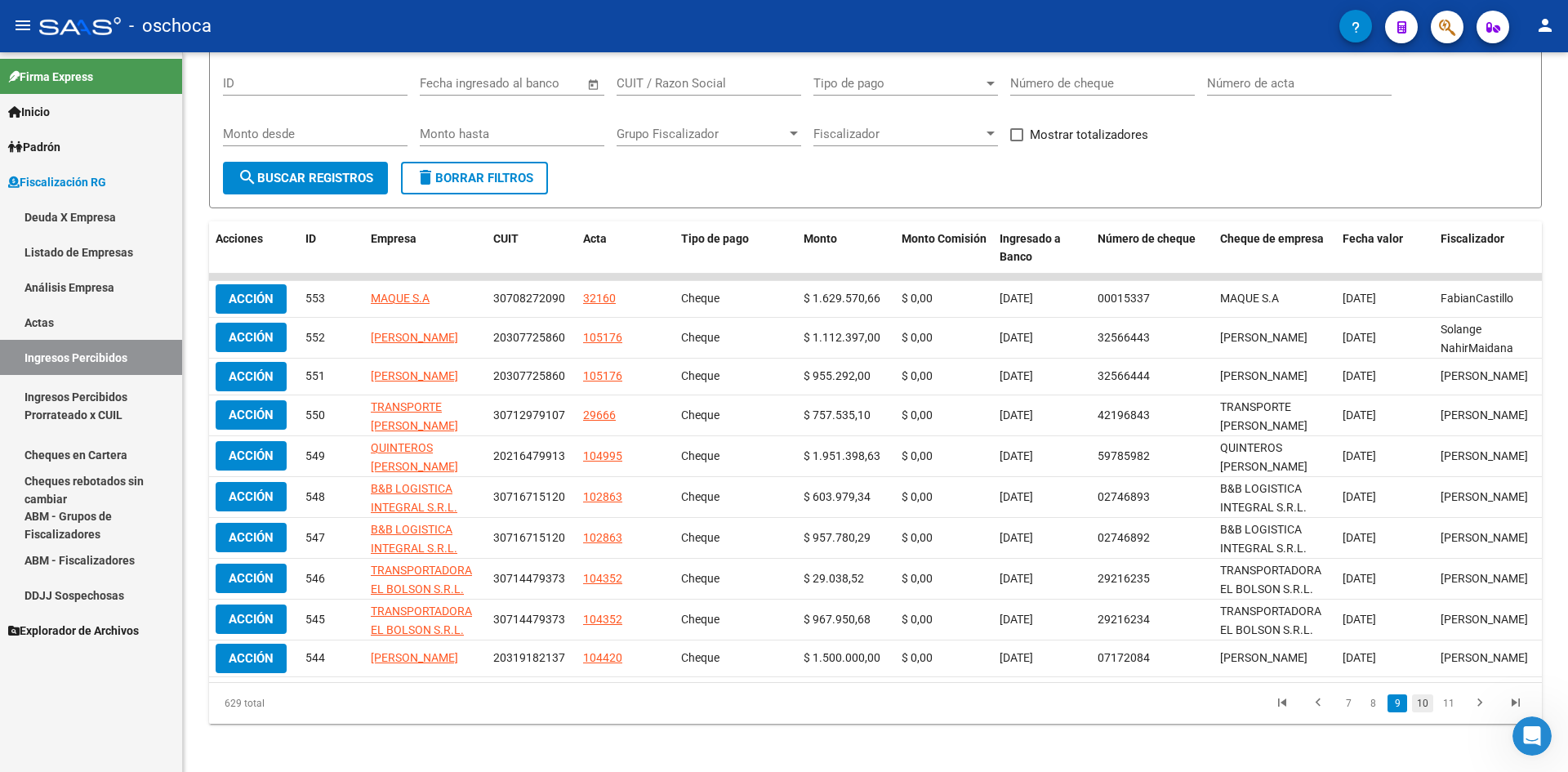
click at [1427, 713] on link "10" at bounding box center [1422, 703] width 22 height 18
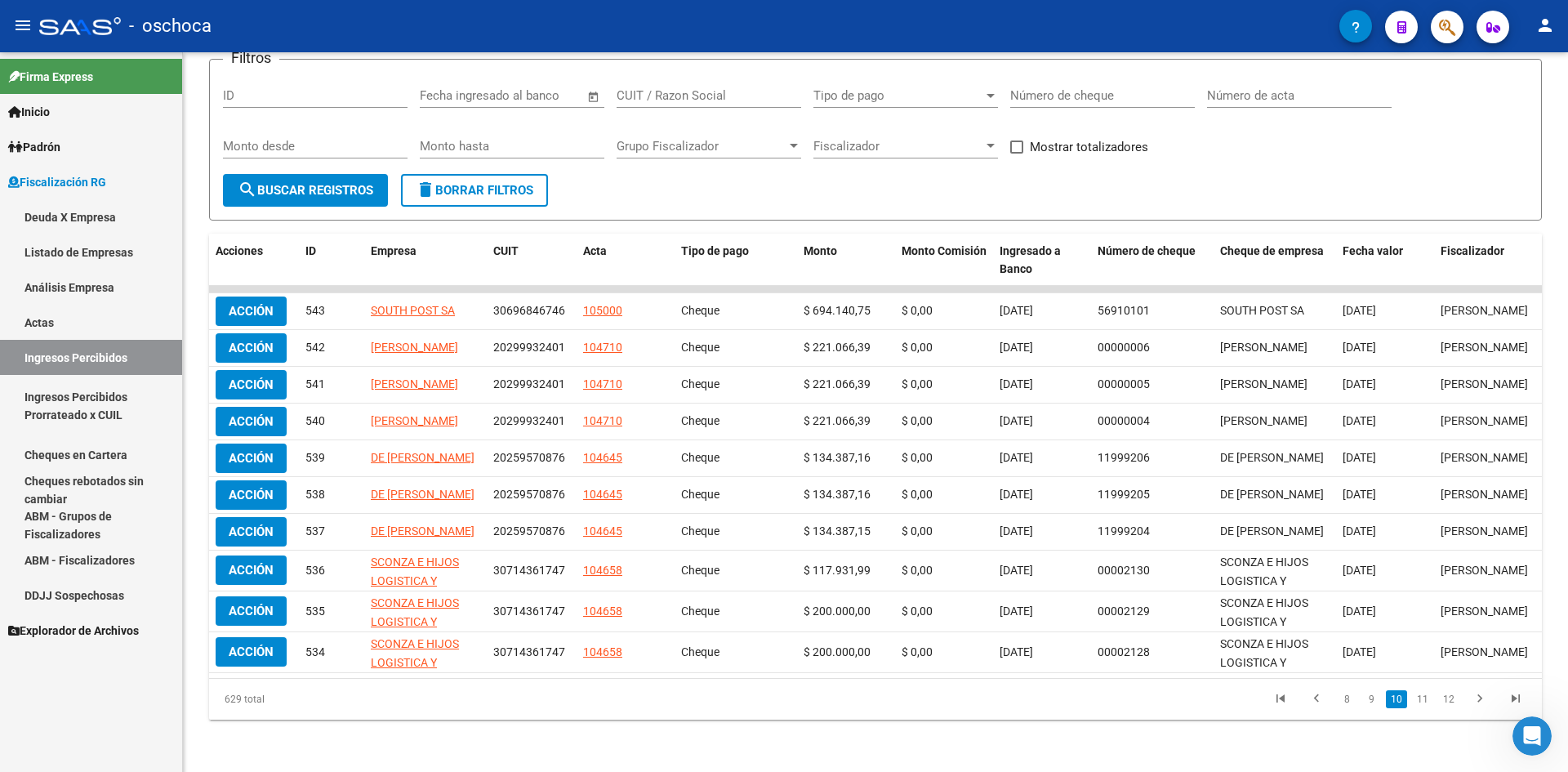
click at [59, 180] on span "Fiscalización RG" at bounding box center [57, 182] width 98 height 18
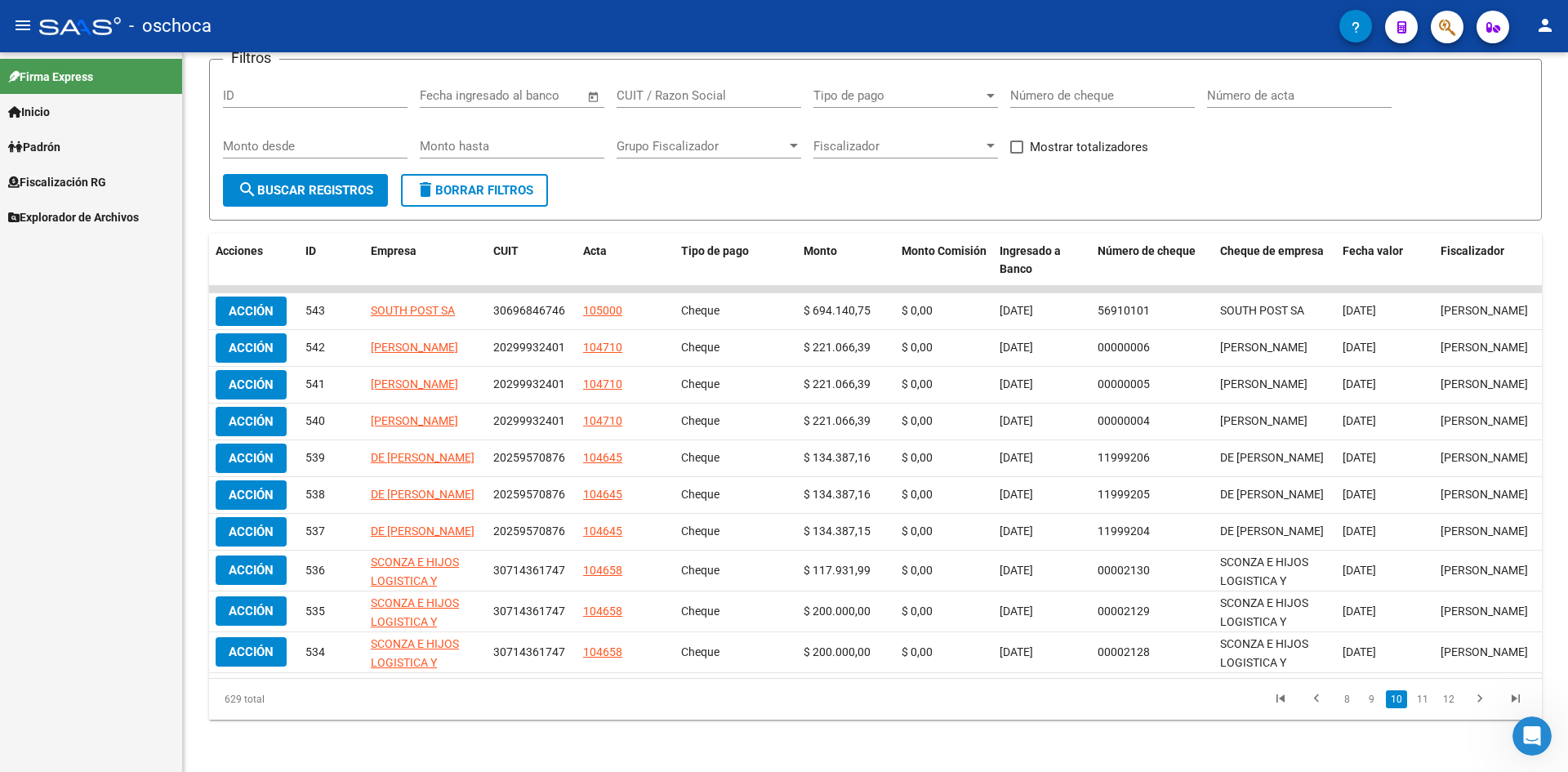
click at [59, 180] on span "Fiscalización RG" at bounding box center [57, 182] width 98 height 18
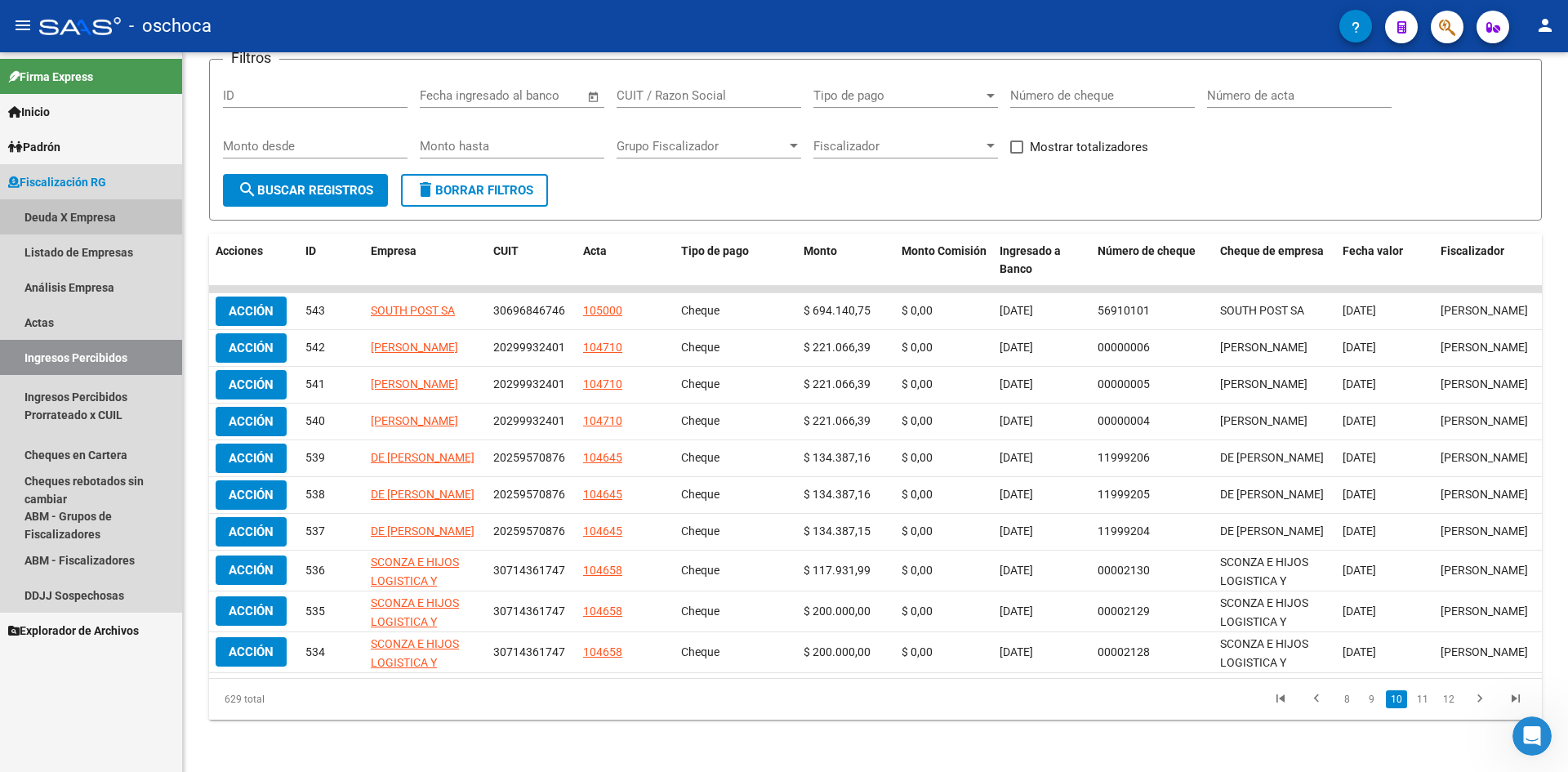
click at [64, 215] on link "Deuda X Empresa" at bounding box center [91, 216] width 183 height 35
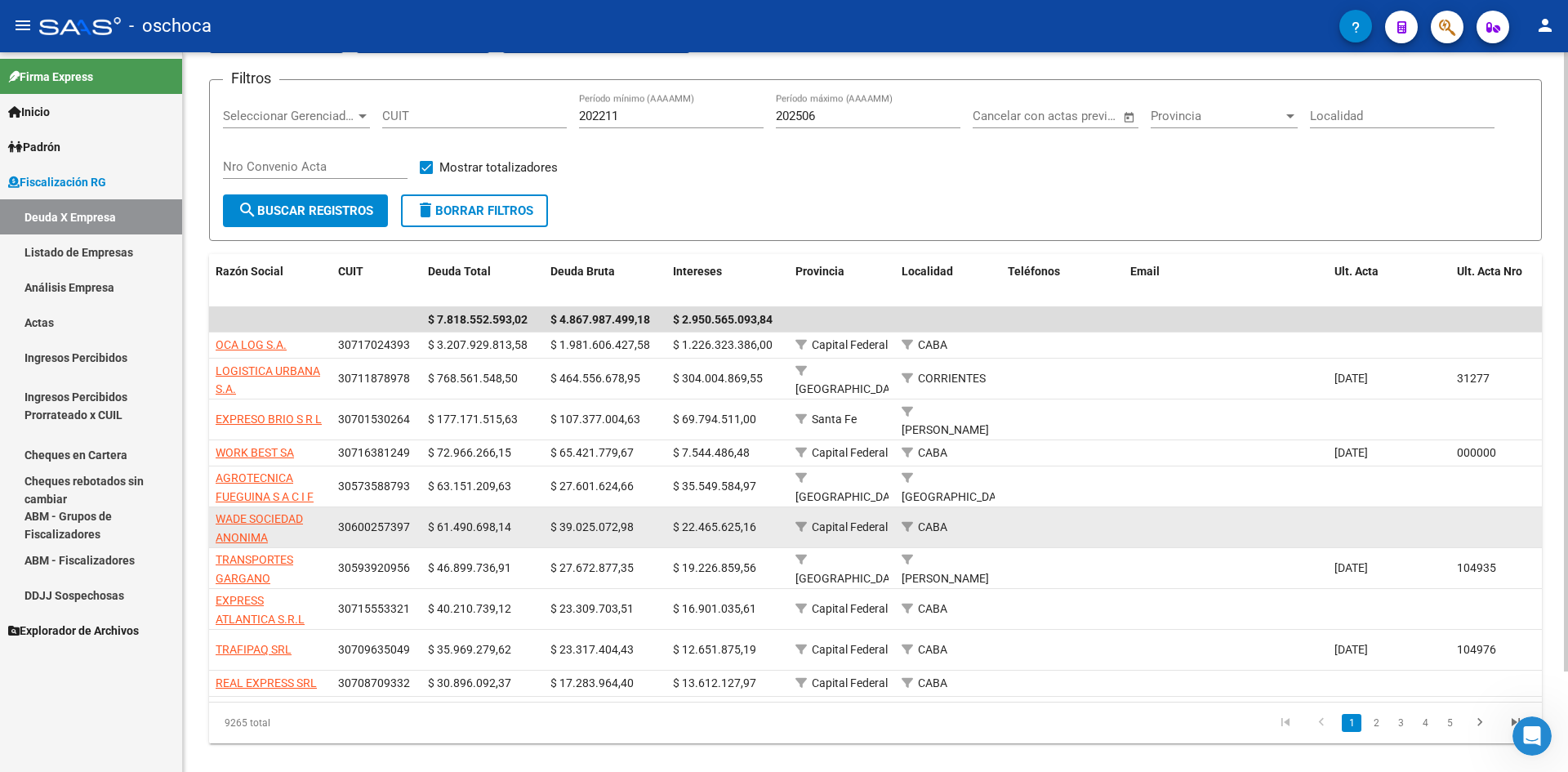
scroll to position [117, 0]
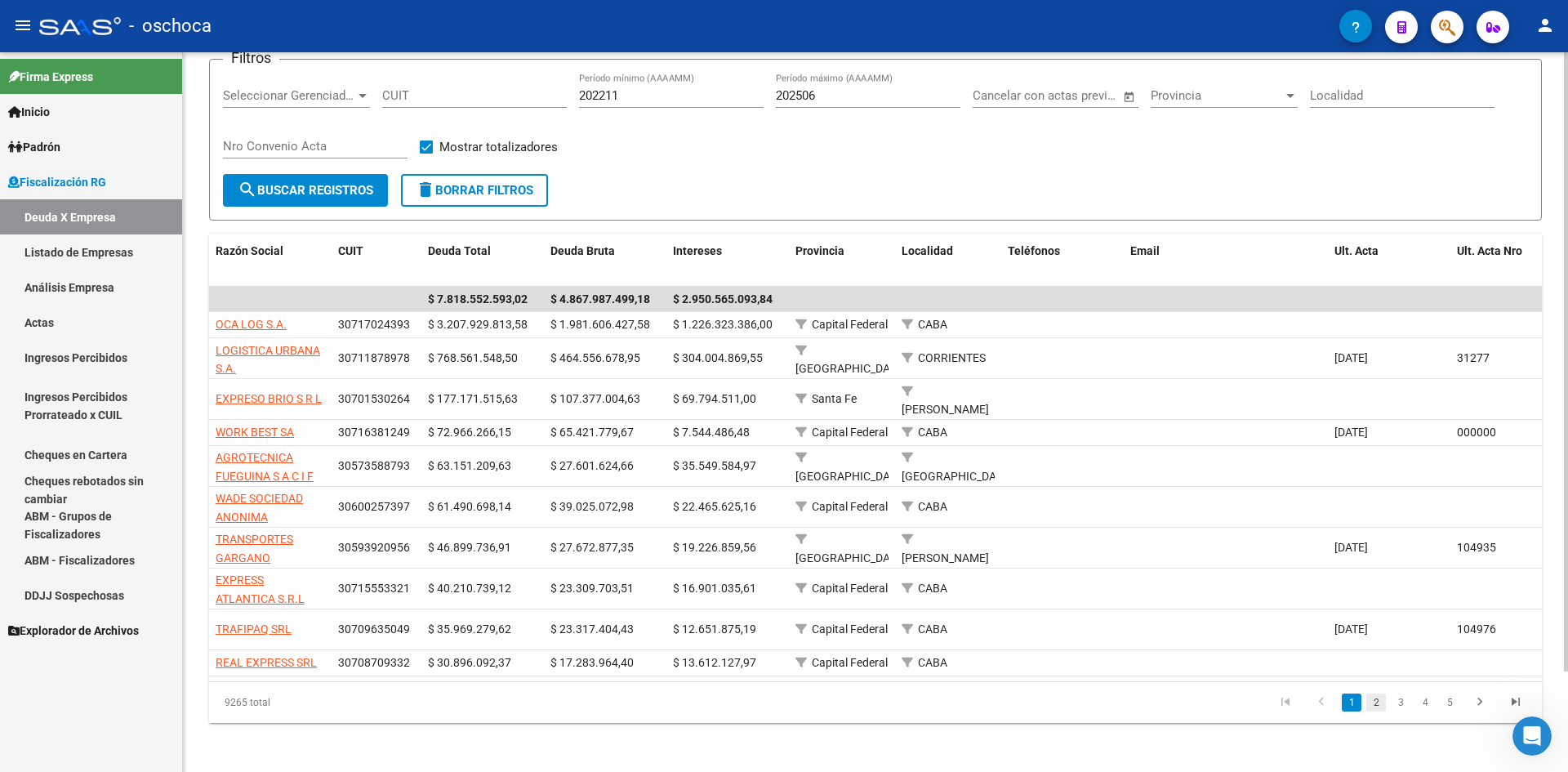
click at [1375, 699] on link "2" at bounding box center [1376, 702] width 20 height 18
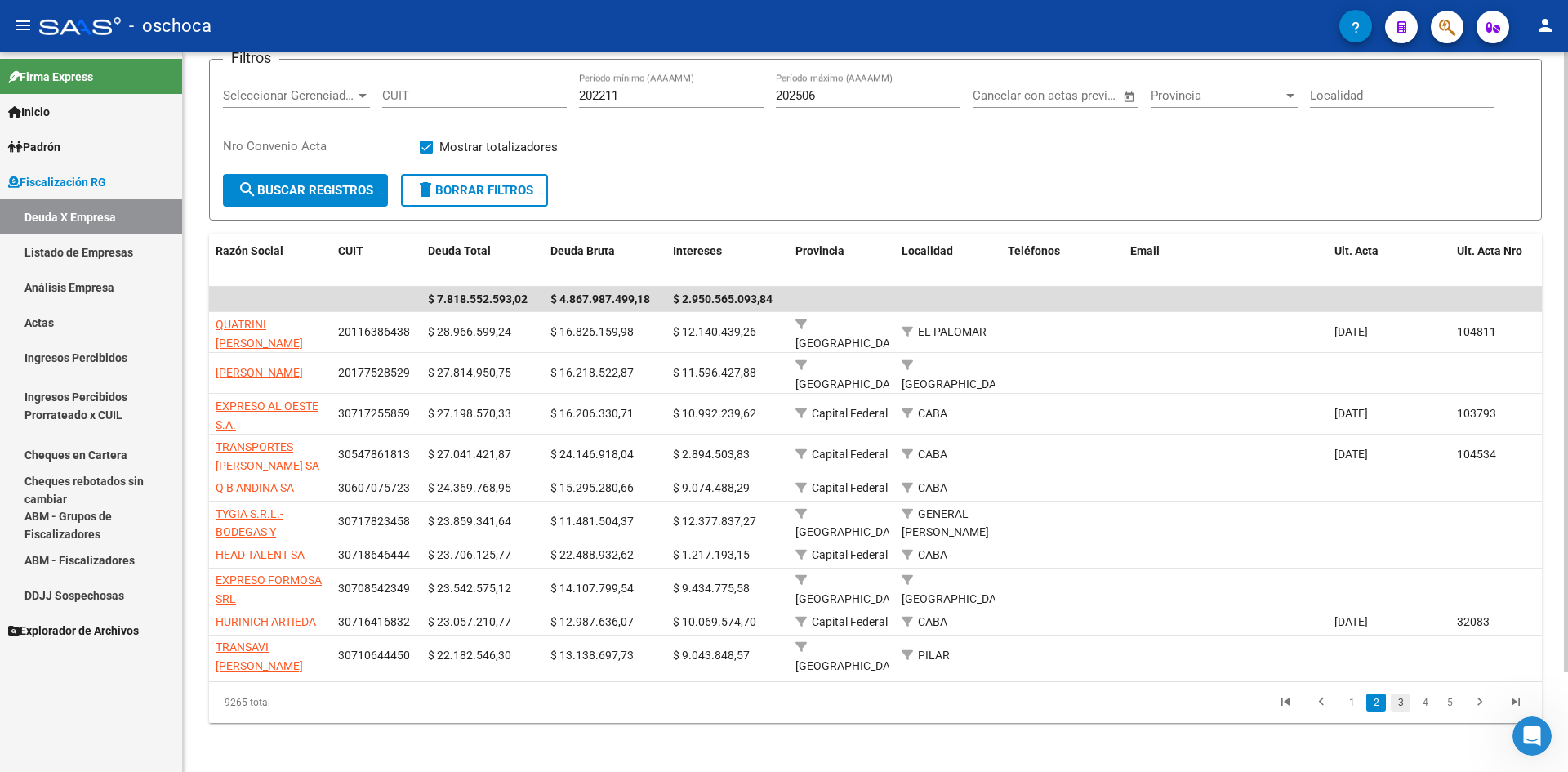
click at [1400, 706] on link "3" at bounding box center [1401, 702] width 20 height 18
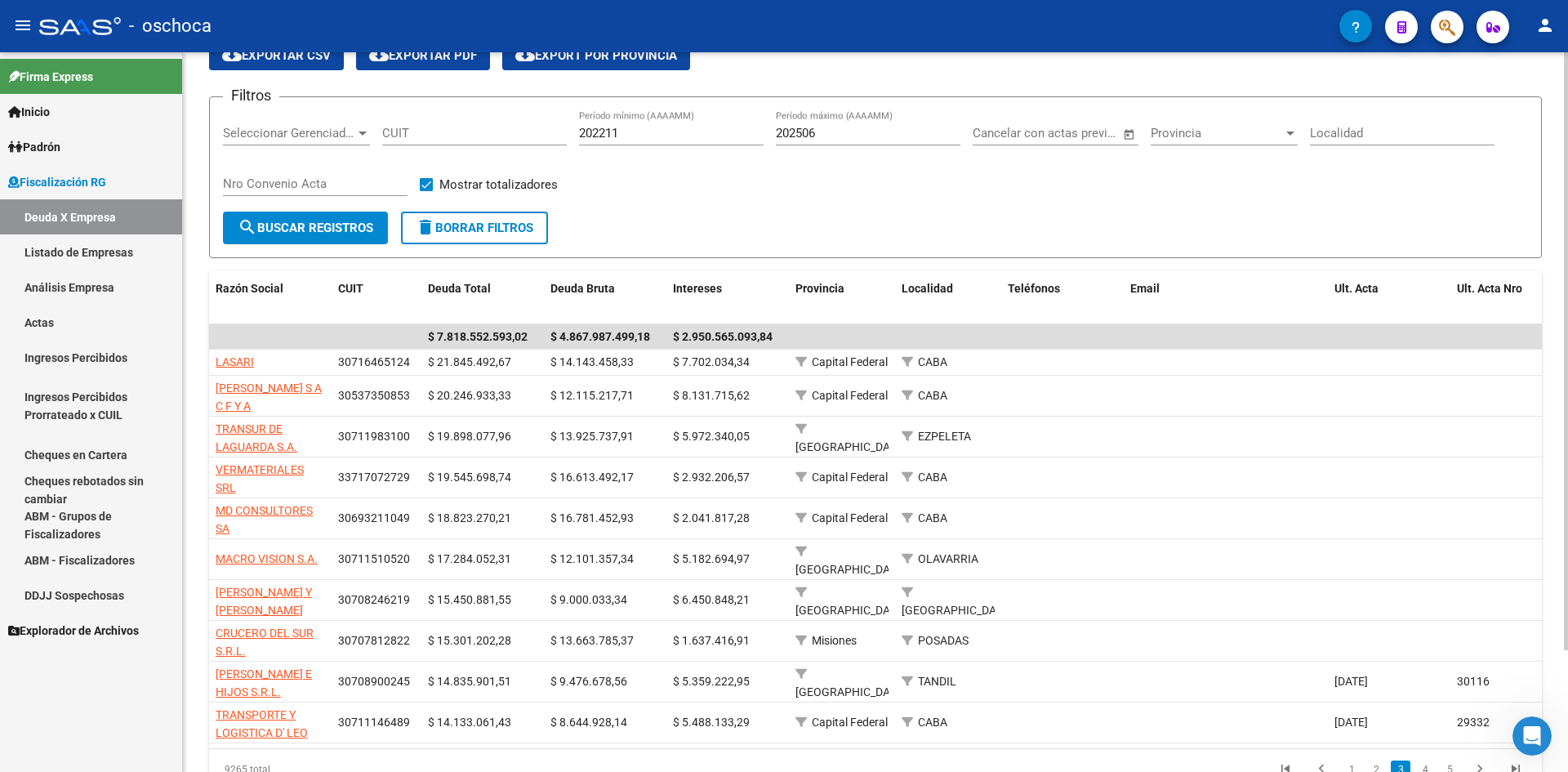
scroll to position [0, 0]
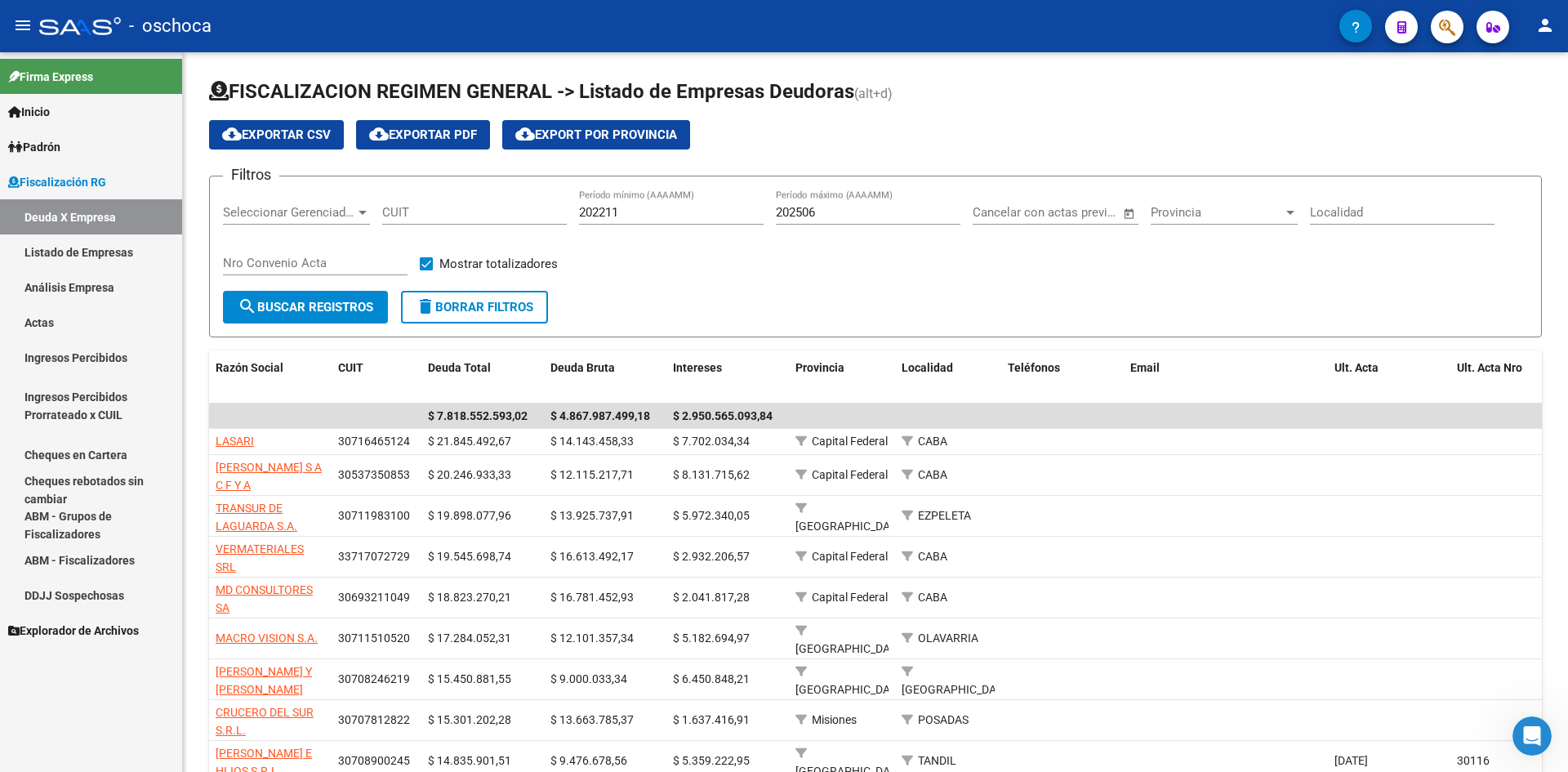
click at [55, 182] on span "Fiscalización RG" at bounding box center [57, 182] width 98 height 18
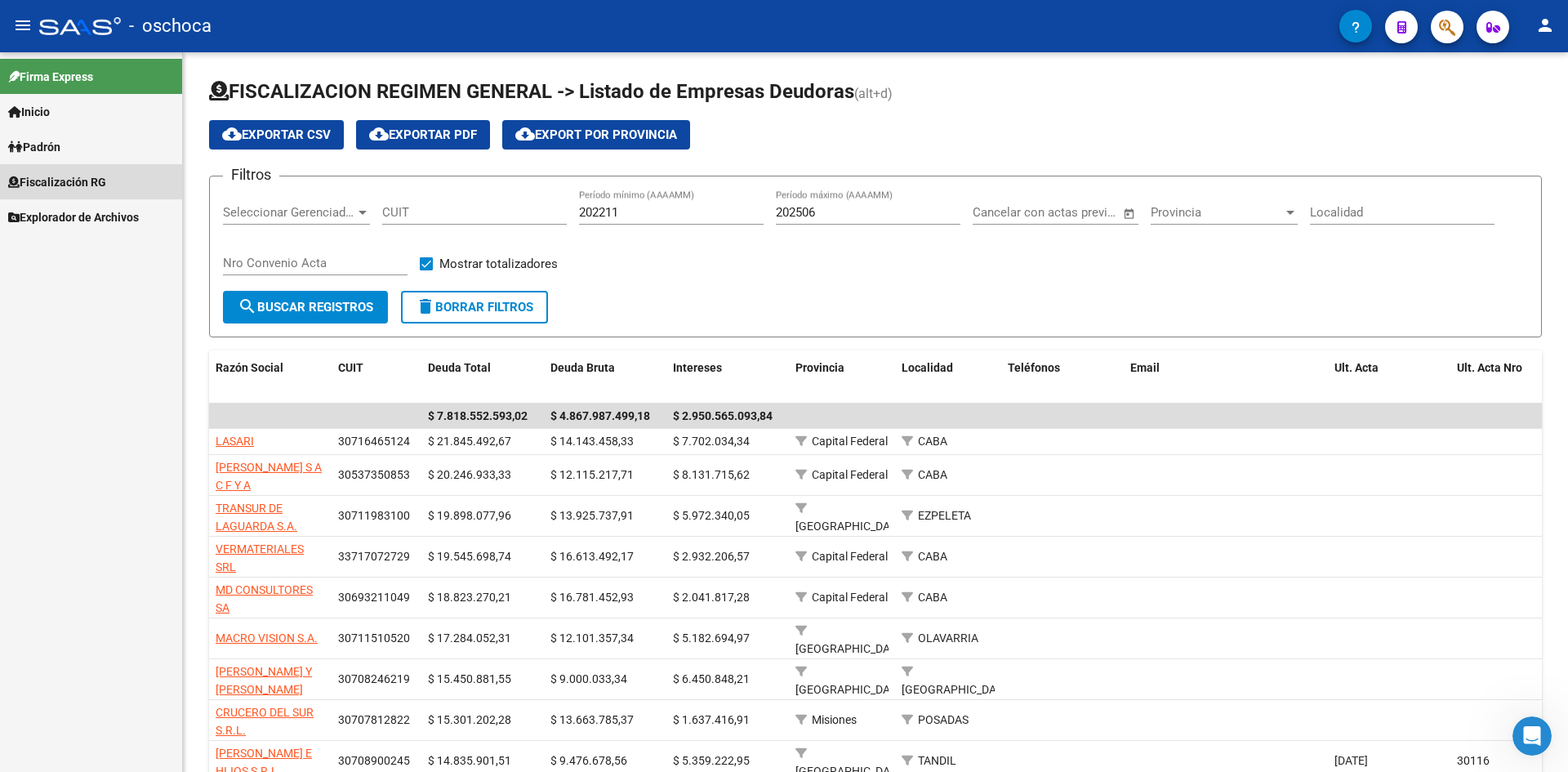
click at [55, 182] on span "Fiscalización RG" at bounding box center [57, 182] width 98 height 18
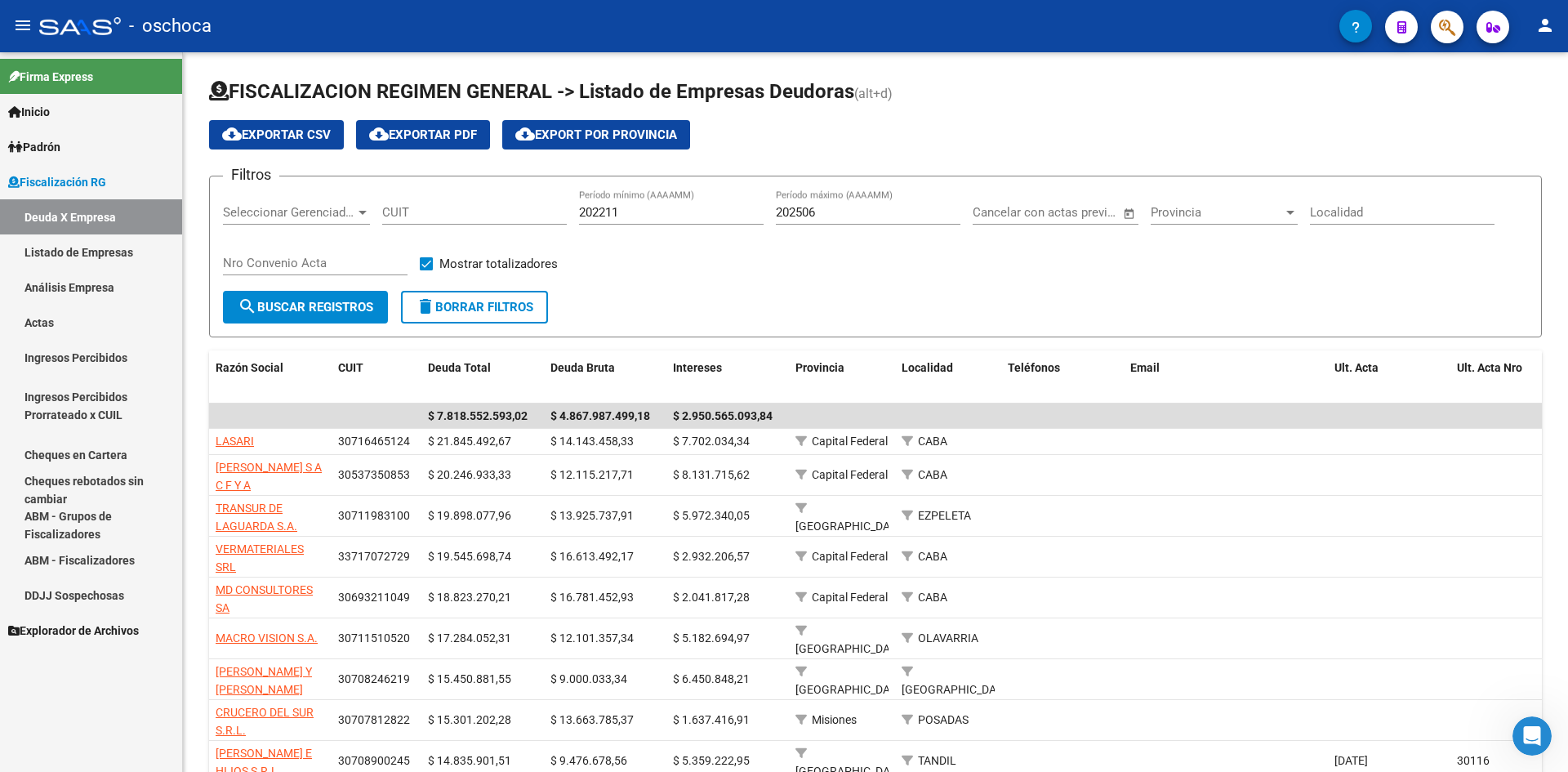
click at [83, 296] on link "Análisis Empresa" at bounding box center [91, 287] width 183 height 35
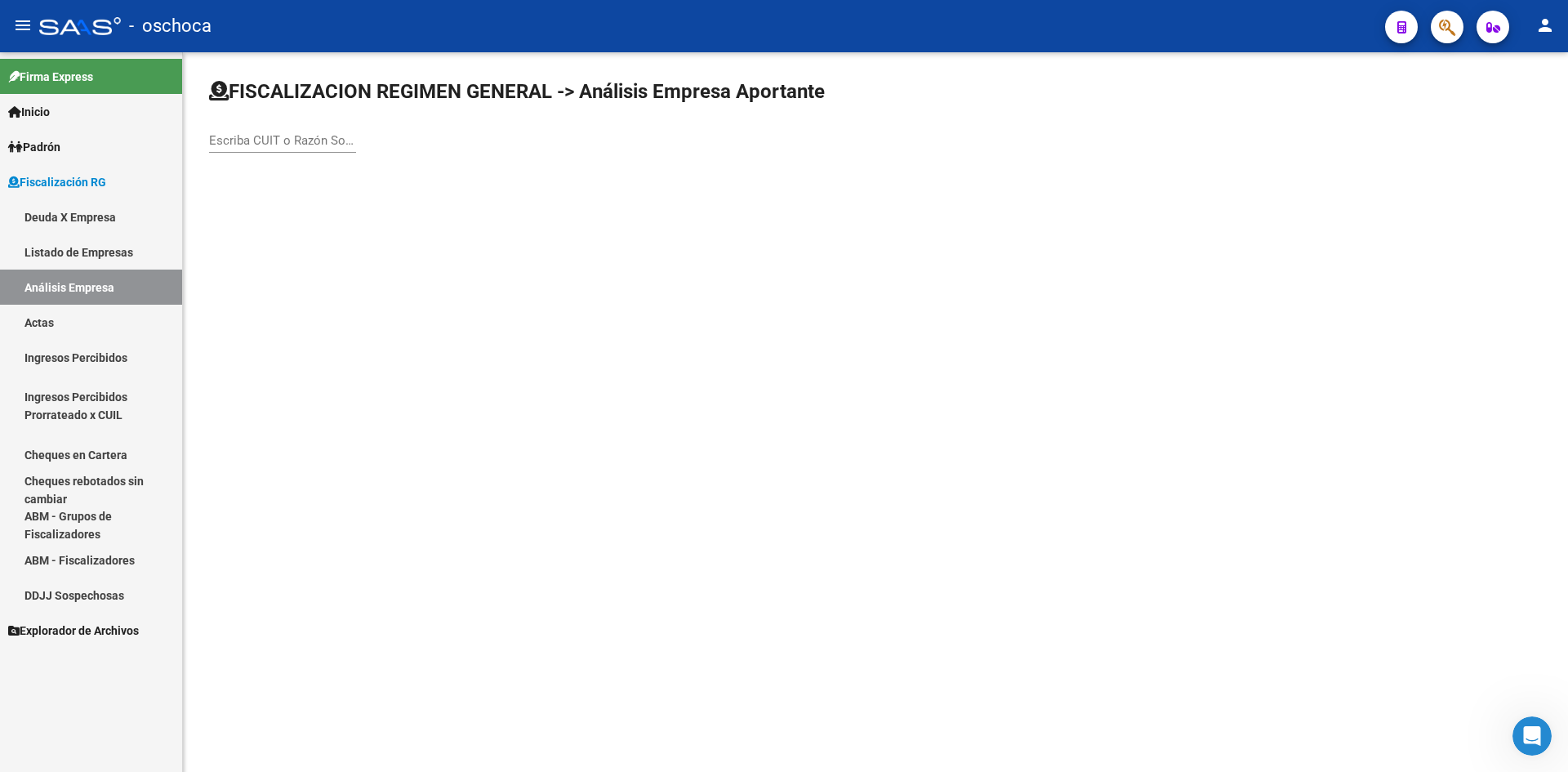
click at [217, 112] on div "Escriba CUIT o Razón Social para buscar" at bounding box center [876, 123] width 1333 height 90
click at [219, 134] on input "Escriba CUIT o Razón Social para buscar" at bounding box center [282, 140] width 147 height 15
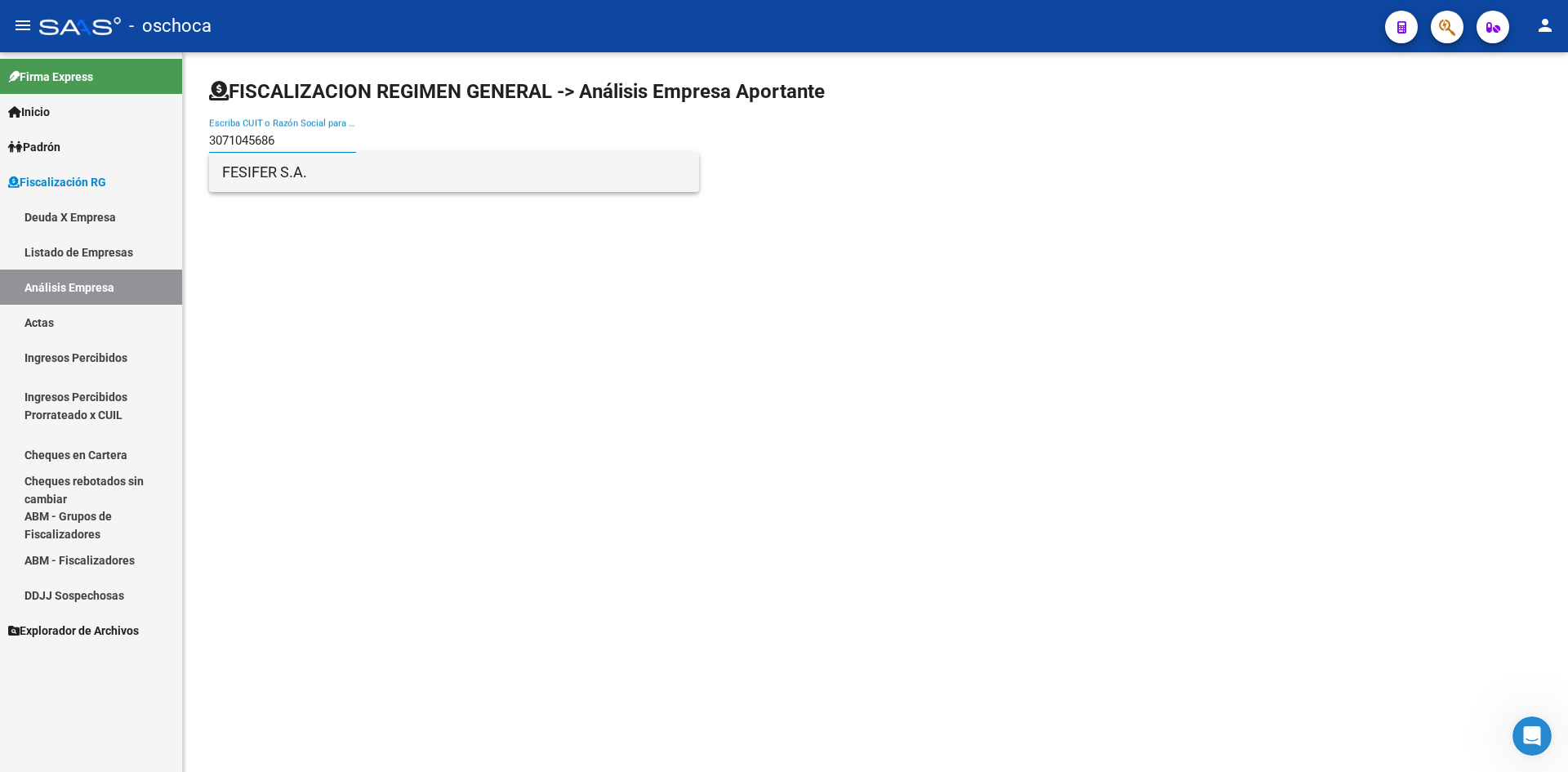
type input "3071045686"
click at [279, 167] on span "FESIFER S.A." at bounding box center [454, 172] width 464 height 40
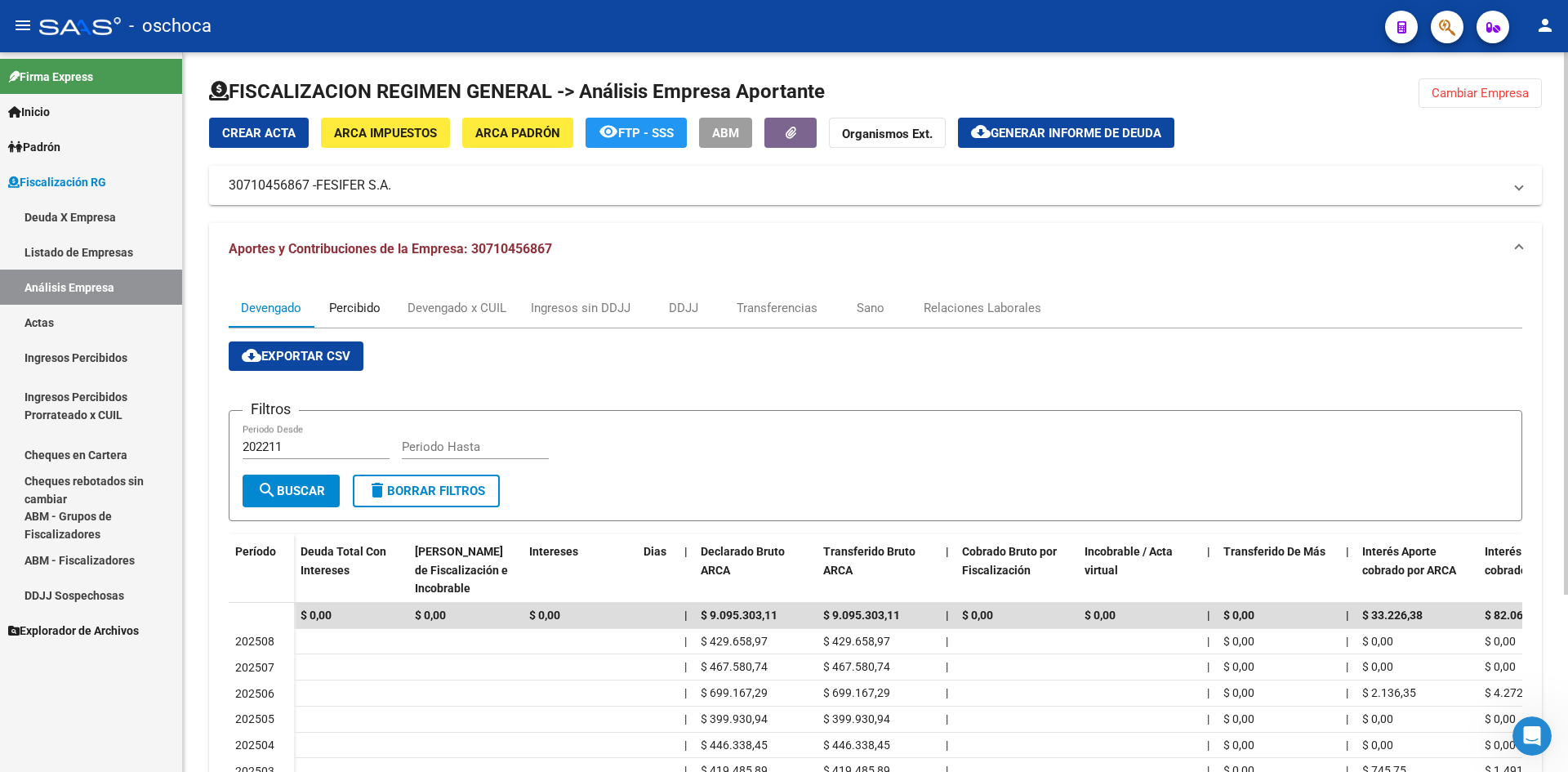
click at [362, 310] on div "Percibido" at bounding box center [355, 308] width 52 height 18
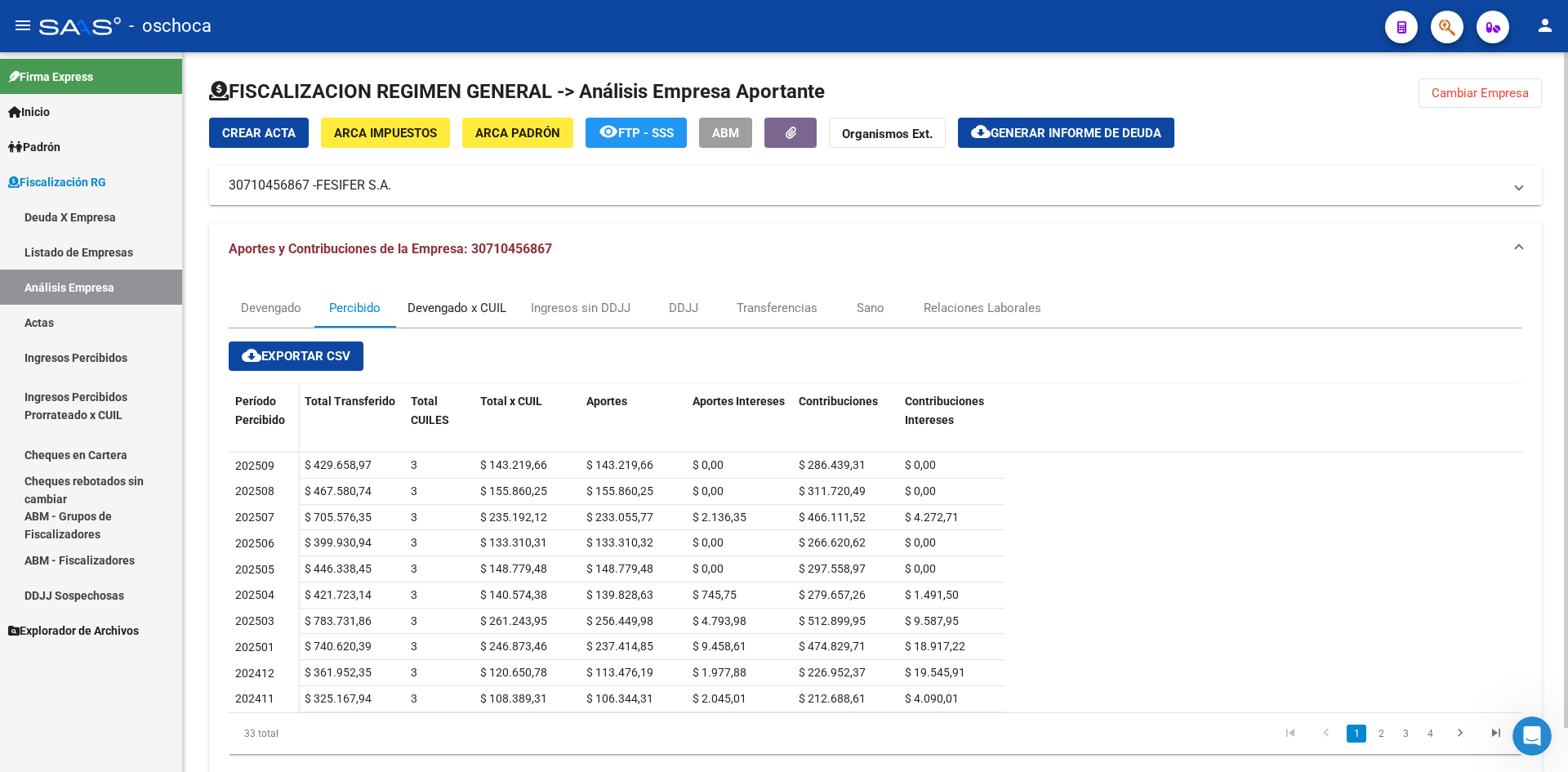
click at [462, 303] on div "Devengado x CUIL" at bounding box center [456, 308] width 99 height 18
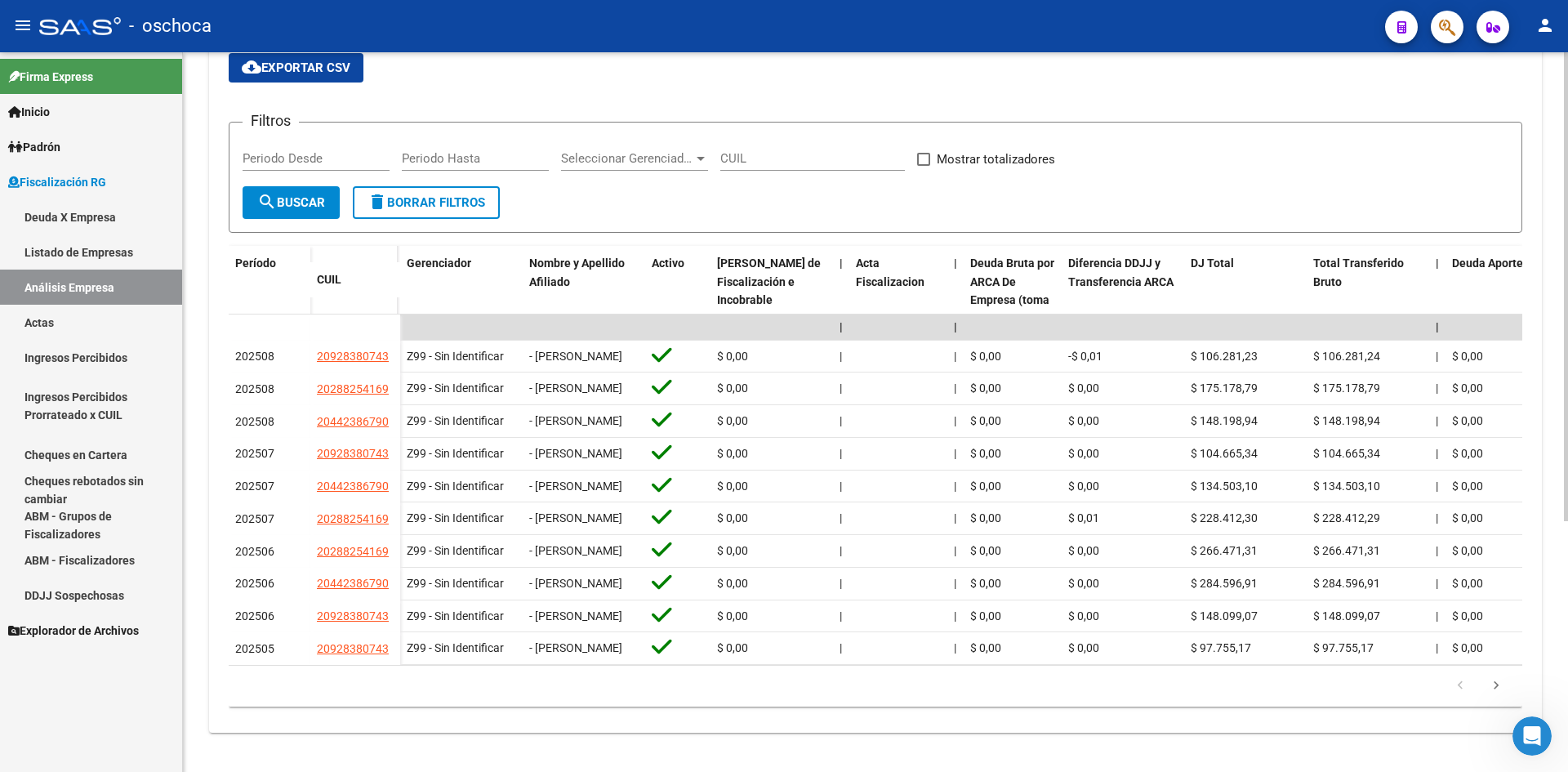
scroll to position [385, 0]
